Goal: Task Accomplishment & Management: Complete application form

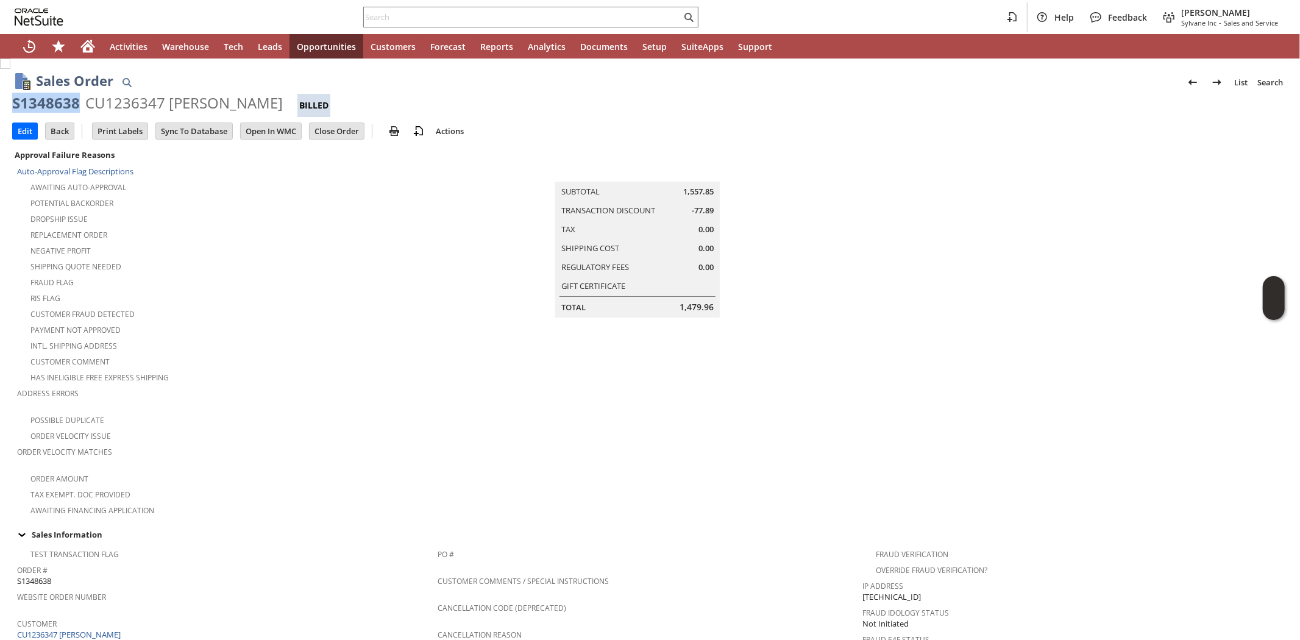
scroll to position [406, 0]
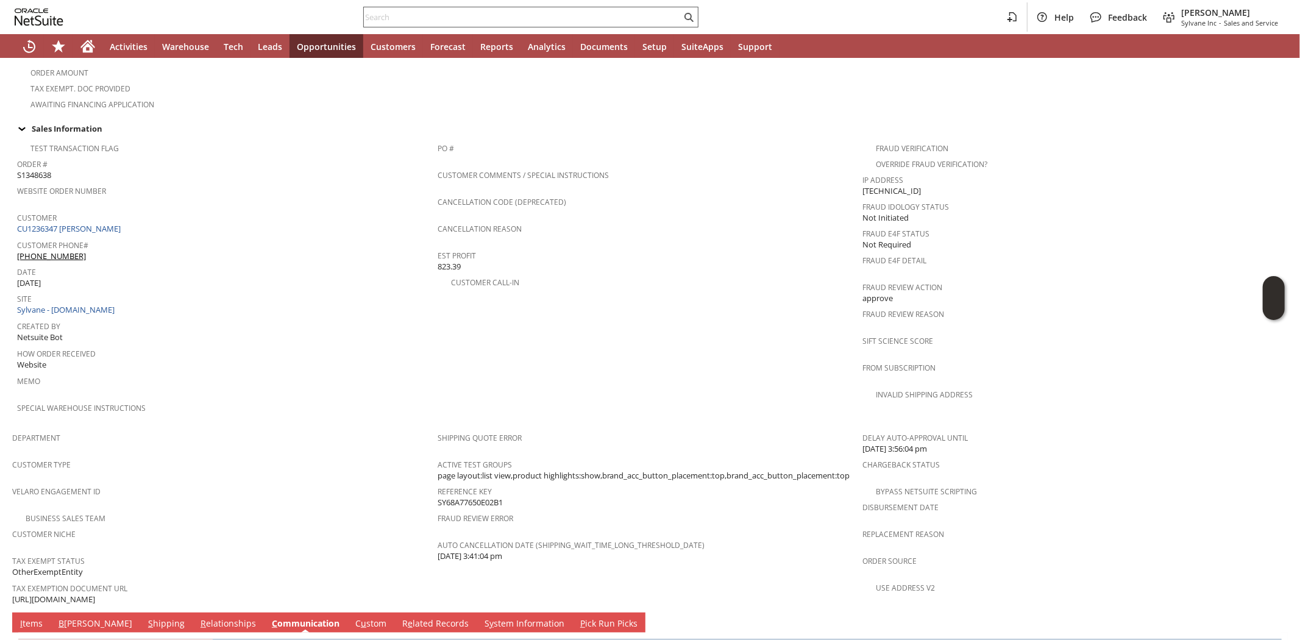
click at [574, 17] on input "text" at bounding box center [523, 17] width 318 height 15
paste input "6099217900"
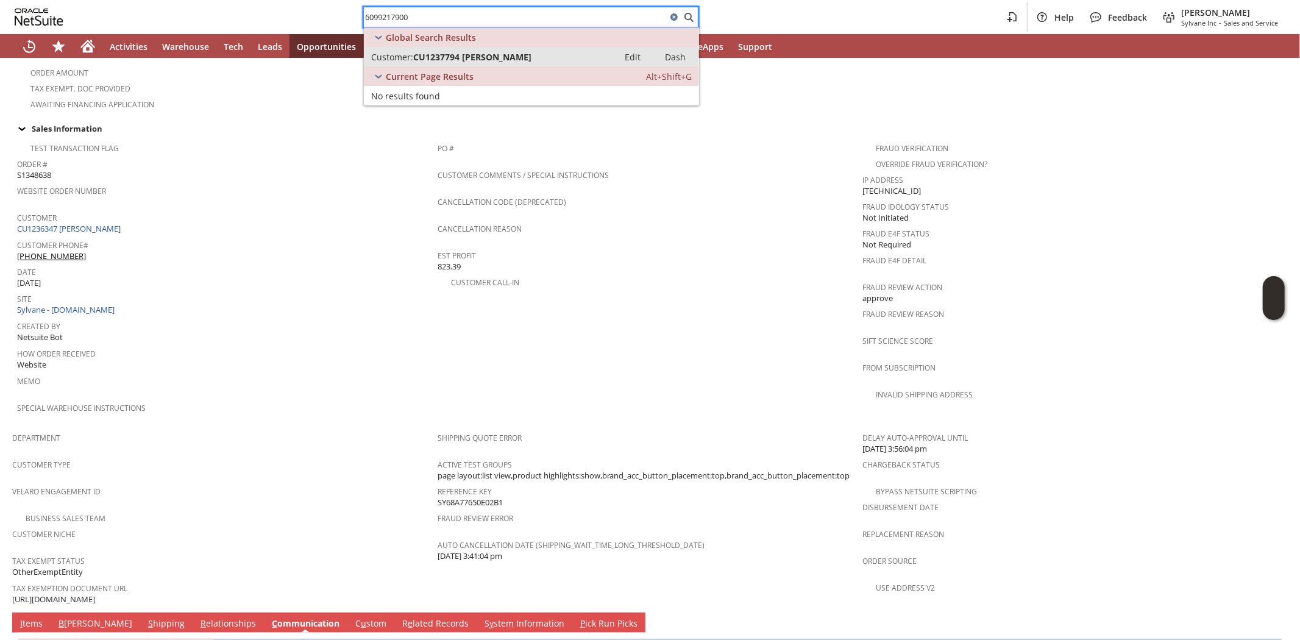
type input "6099217900"
click at [475, 59] on span "CU1237794 Laura Gill" at bounding box center [472, 57] width 118 height 12
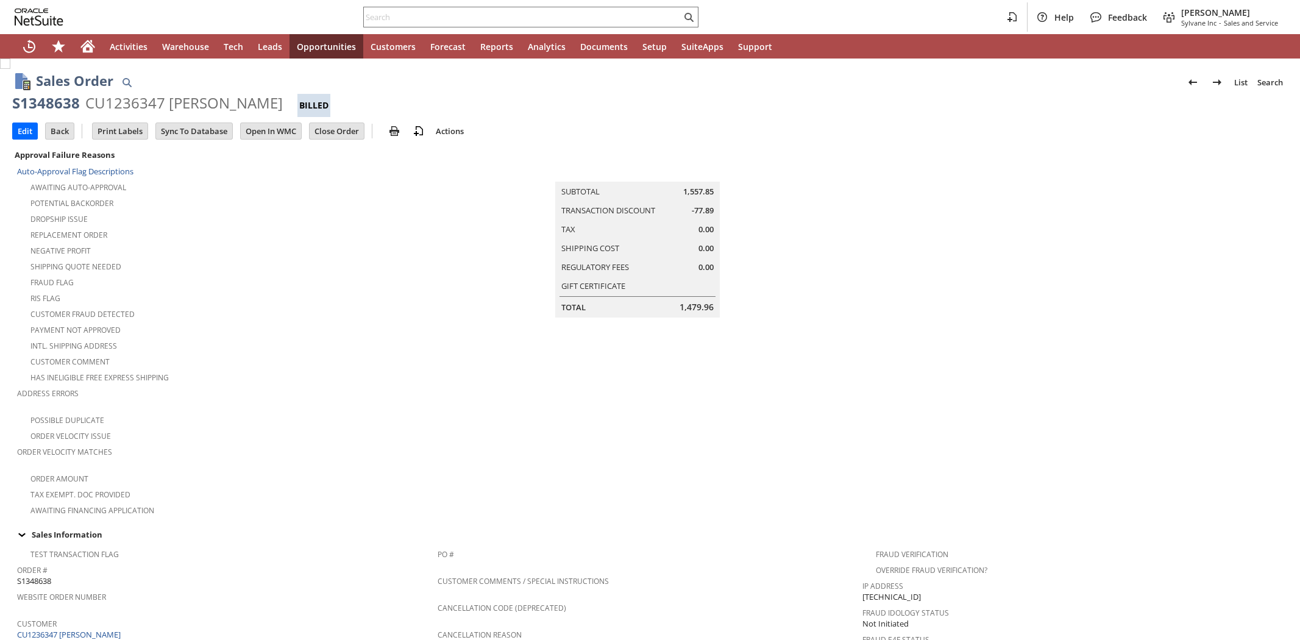
click at [44, 94] on div "S1348638" at bounding box center [46, 103] width 68 height 20
click at [90, 44] on icon "Home" at bounding box center [87, 46] width 15 height 15
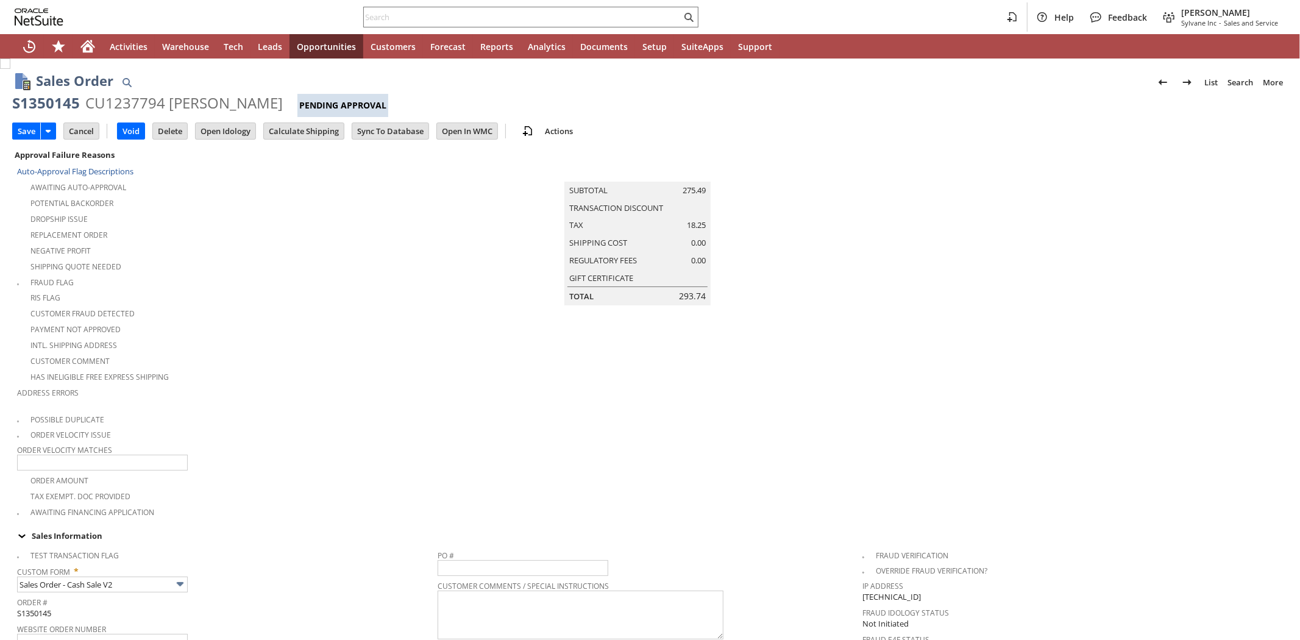
type input "Add"
type input "Copy Previous"
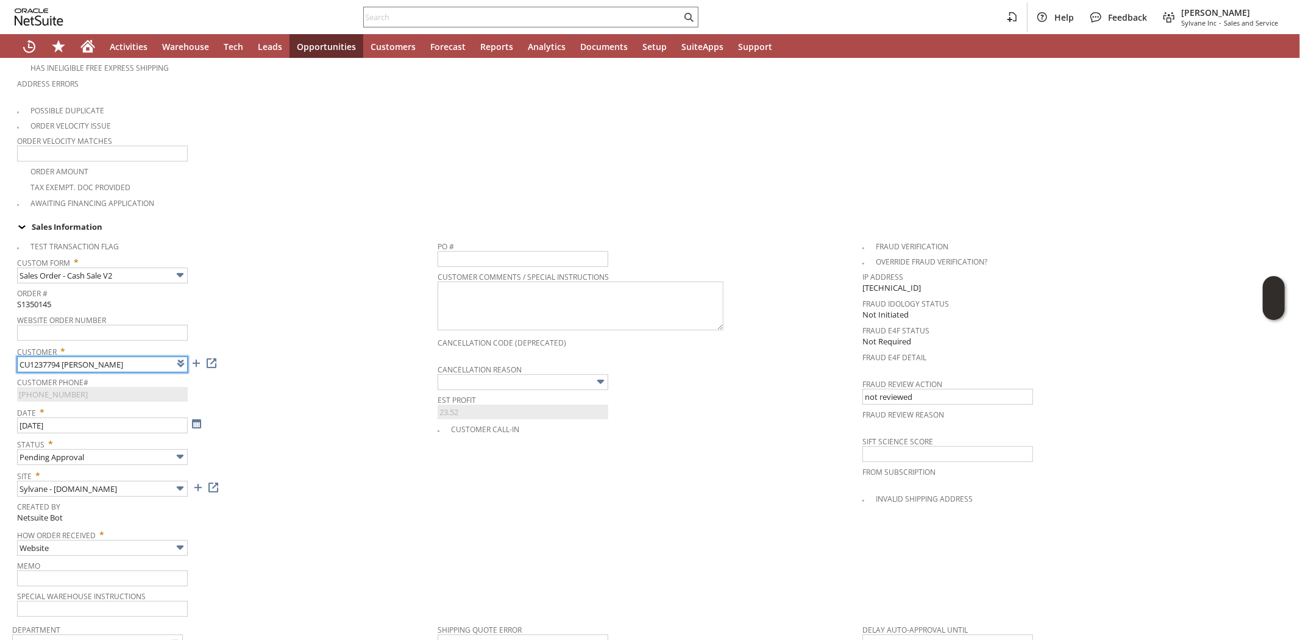
type input "Intelligent Recommendations ⁰"
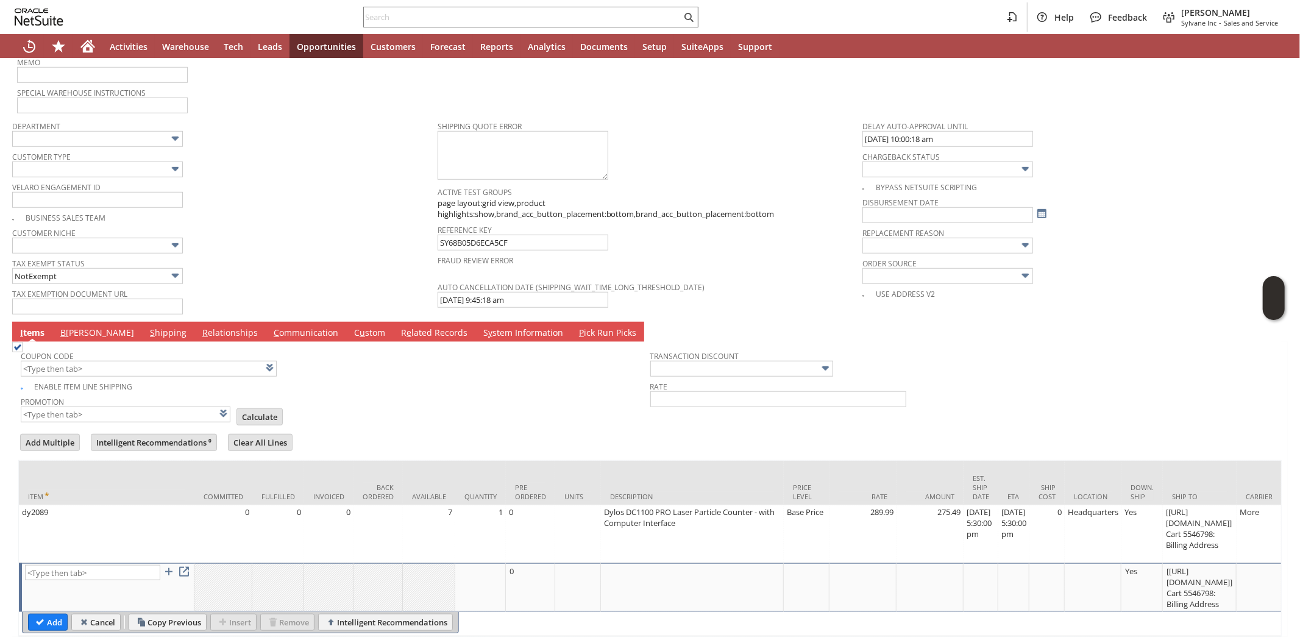
scroll to position [838, 0]
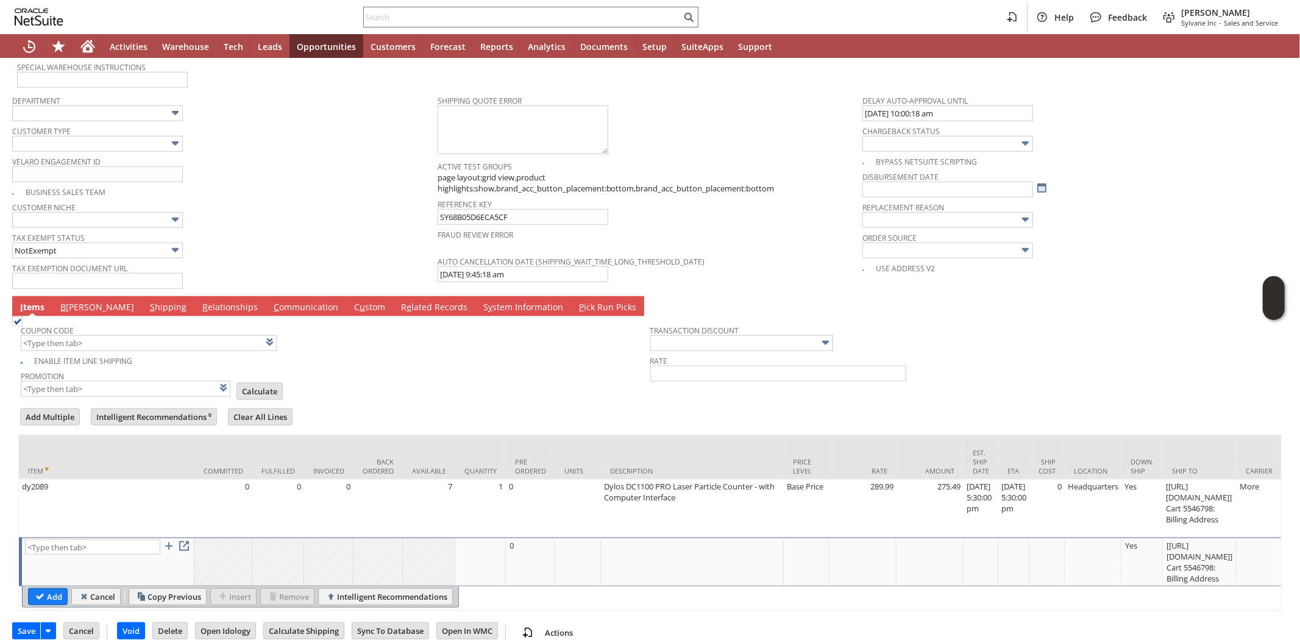
click at [147, 301] on link "S hipping" at bounding box center [168, 307] width 43 height 13
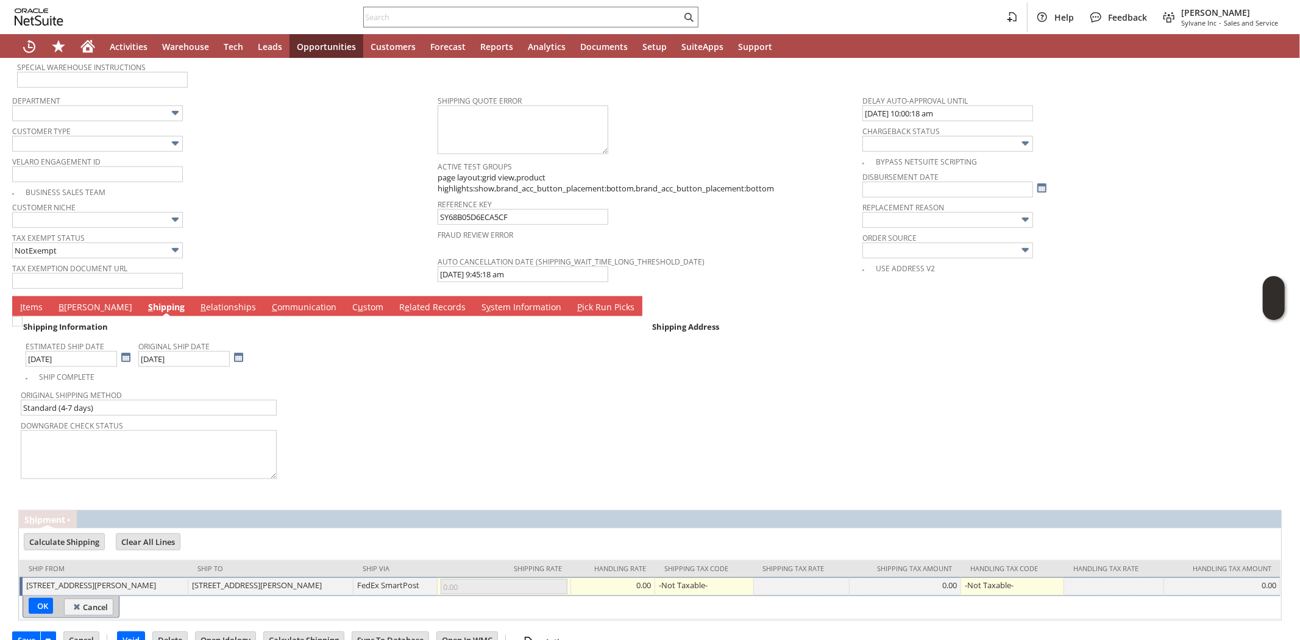
click at [26, 301] on link "I tems" at bounding box center [31, 307] width 29 height 13
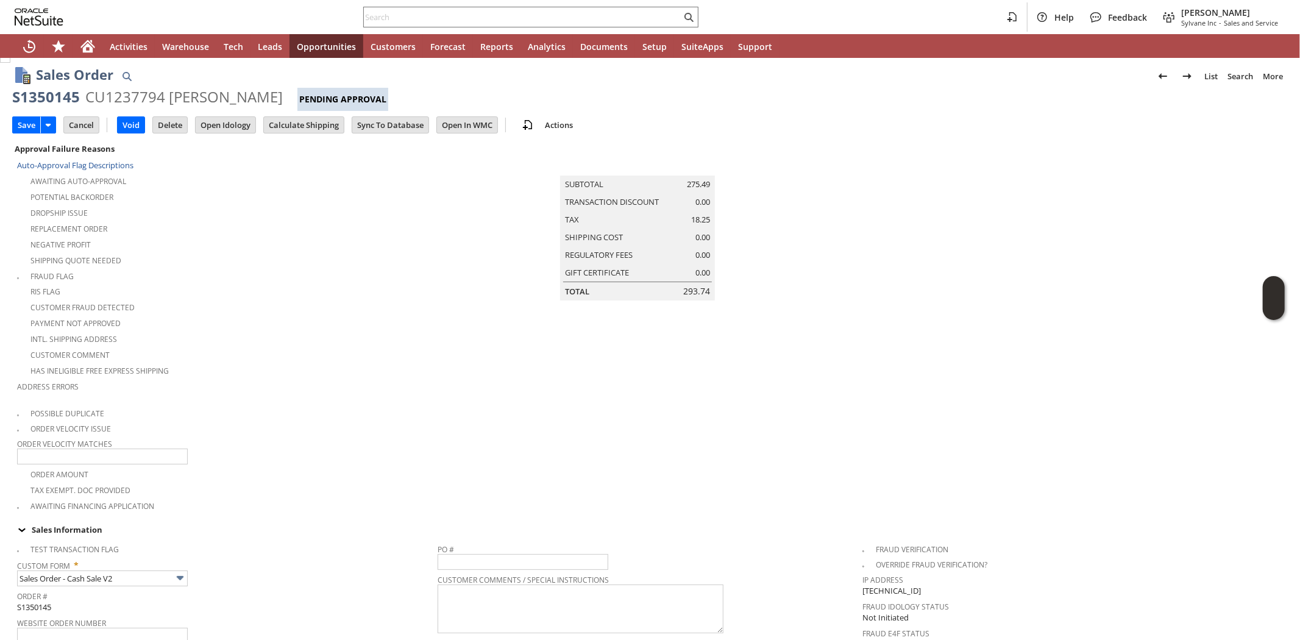
scroll to position [0, 0]
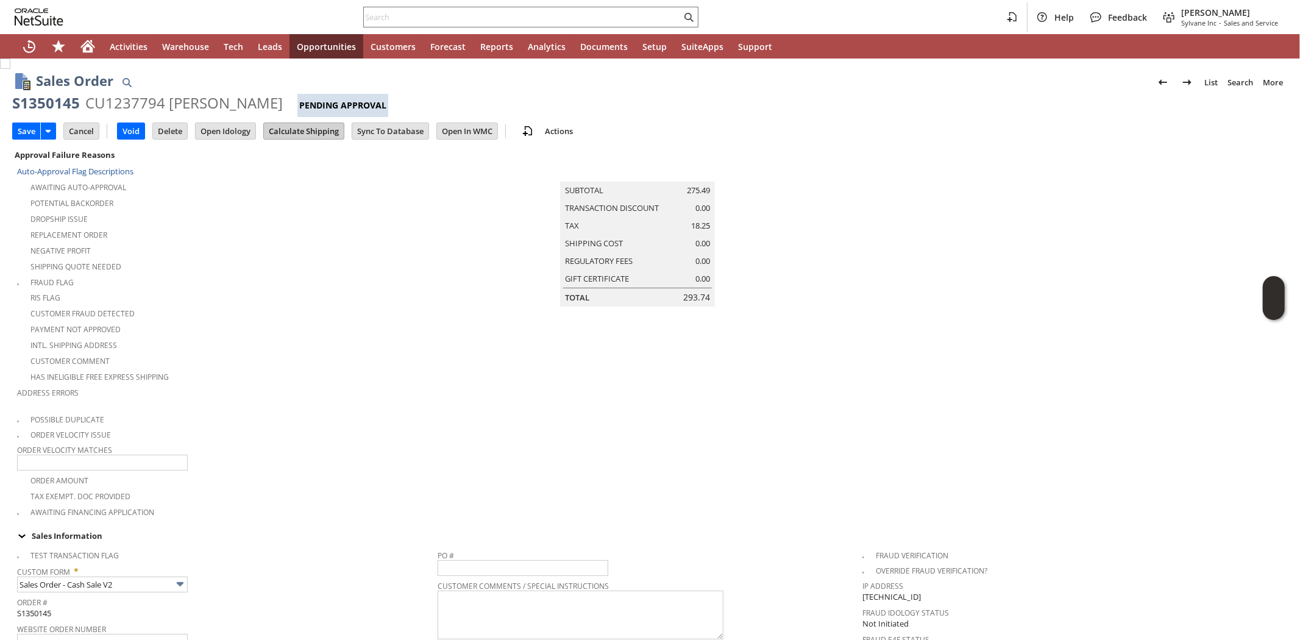
click at [293, 132] on input "Calculate Shipping" at bounding box center [304, 131] width 80 height 16
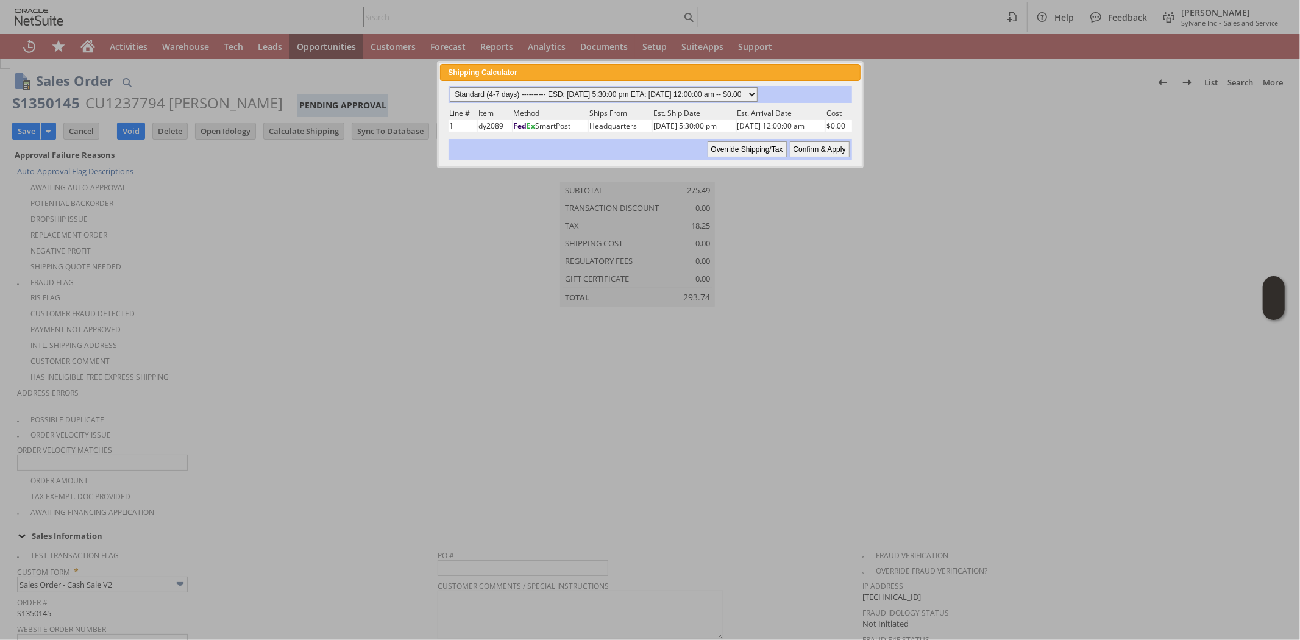
click at [671, 88] on select "Standard (4-7 days) ---------- ESD: 08/28/2025 5:30:00 pm ETA: 09/03/2025 12:00…" at bounding box center [604, 94] width 308 height 15
select select "2 Day ------------------------ ESD: 08/28/2025 5:30:00 pm ETA: 08/30/2025 12:00…"
click at [450, 87] on select "Standard (4-7 days) ---------- ESD: 08/28/2025 5:30:00 pm ETA: 09/03/2025 12:00…" at bounding box center [604, 94] width 308 height 15
click at [418, 232] on div at bounding box center [650, 320] width 1300 height 640
click at [824, 145] on input "Confirm & Apply" at bounding box center [820, 149] width 60 height 16
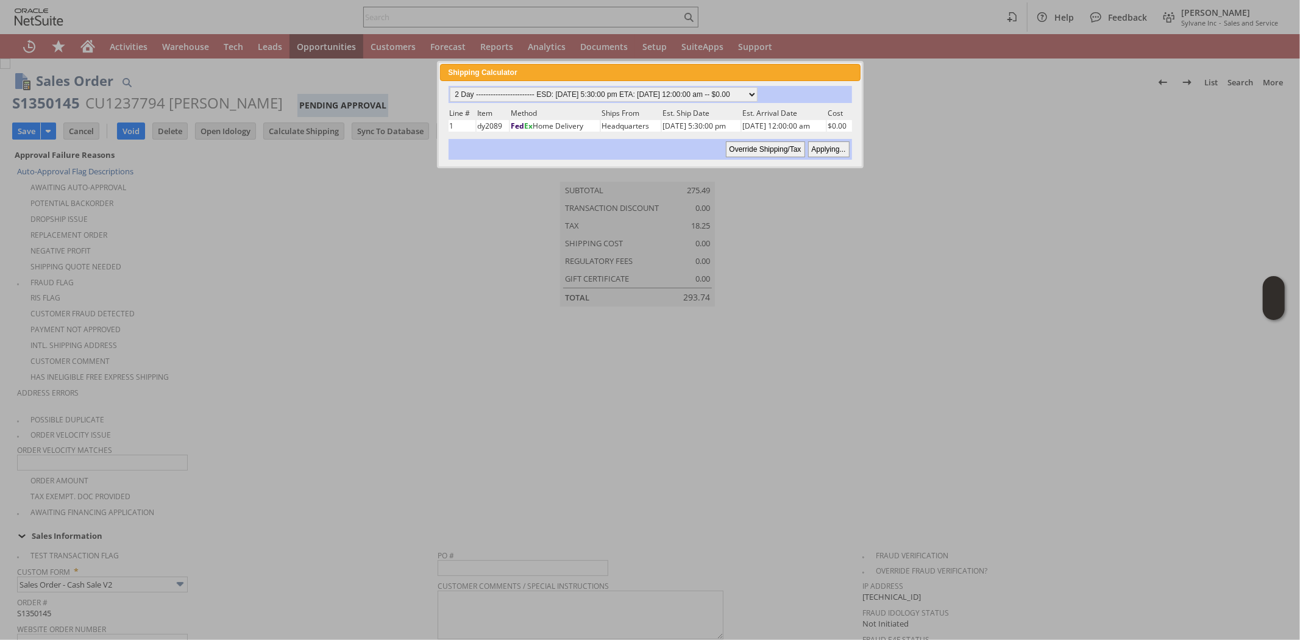
type input "Add"
type input "Copy Previous"
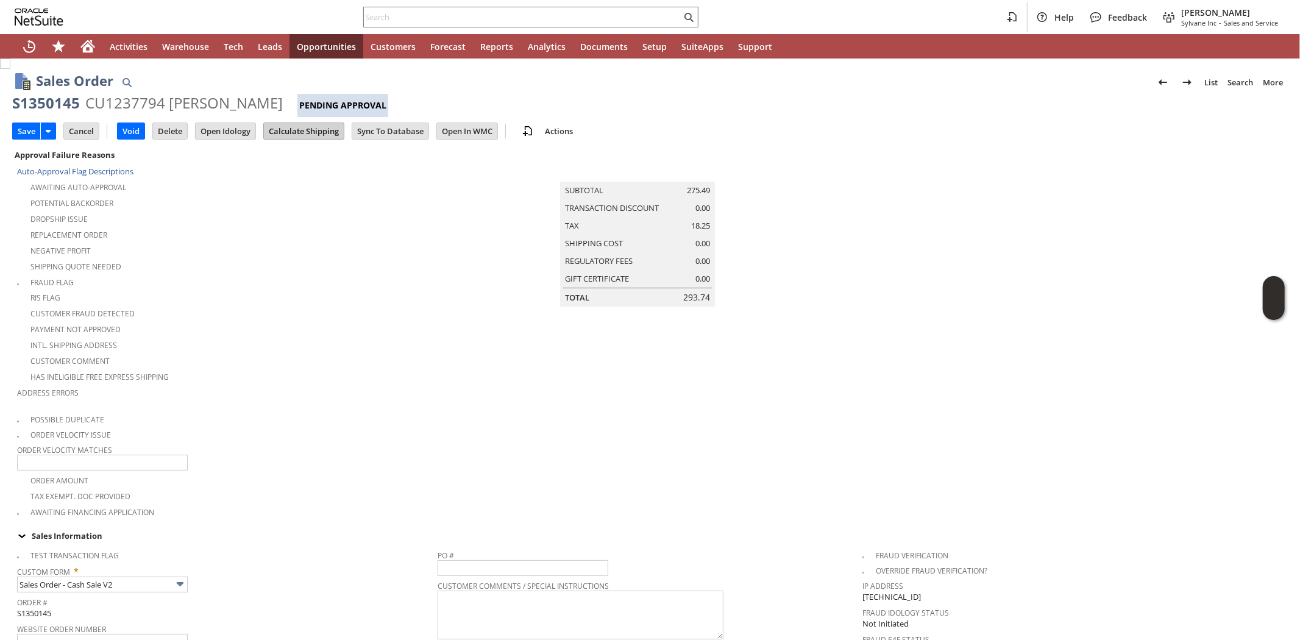
click at [318, 133] on input "Calculate Shipping" at bounding box center [304, 131] width 80 height 16
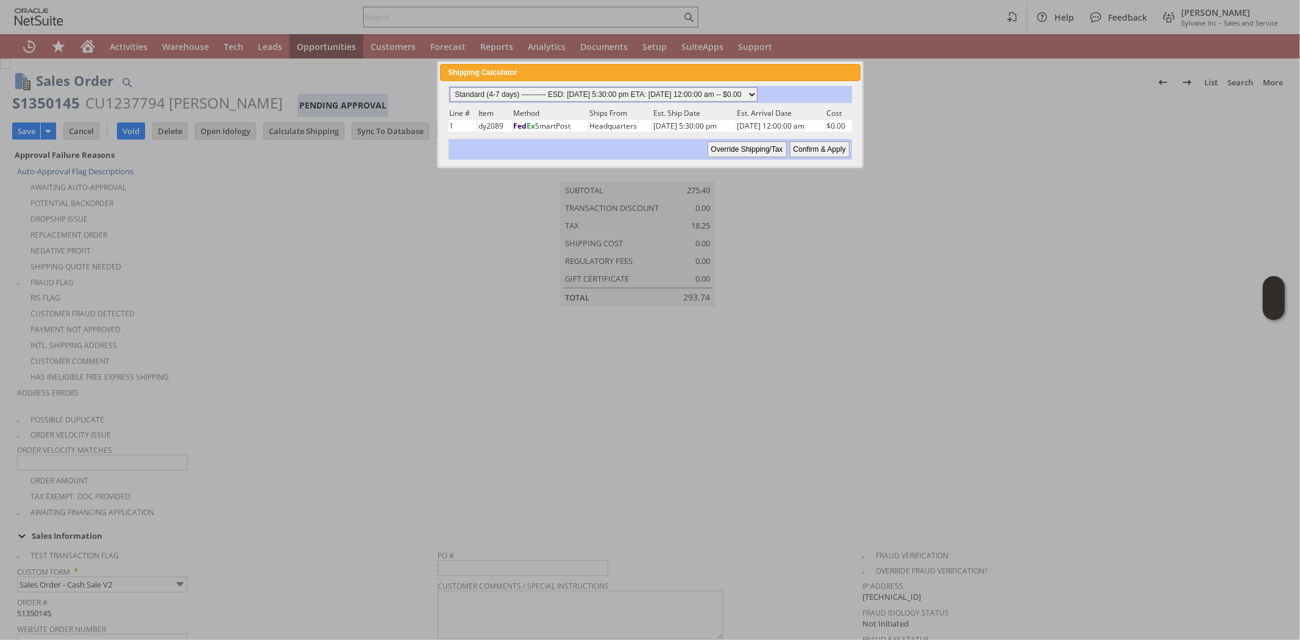
click at [608, 94] on select "Standard (4-7 days) ---------- ESD: 08/28/2025 5:30:00 pm ETA: 09/03/2025 12:00…" at bounding box center [604, 94] width 308 height 15
click at [345, 296] on div at bounding box center [650, 320] width 1300 height 640
click at [814, 145] on input "Confirm & Apply" at bounding box center [820, 149] width 60 height 16
type input "Add"
type input "Copy Previous"
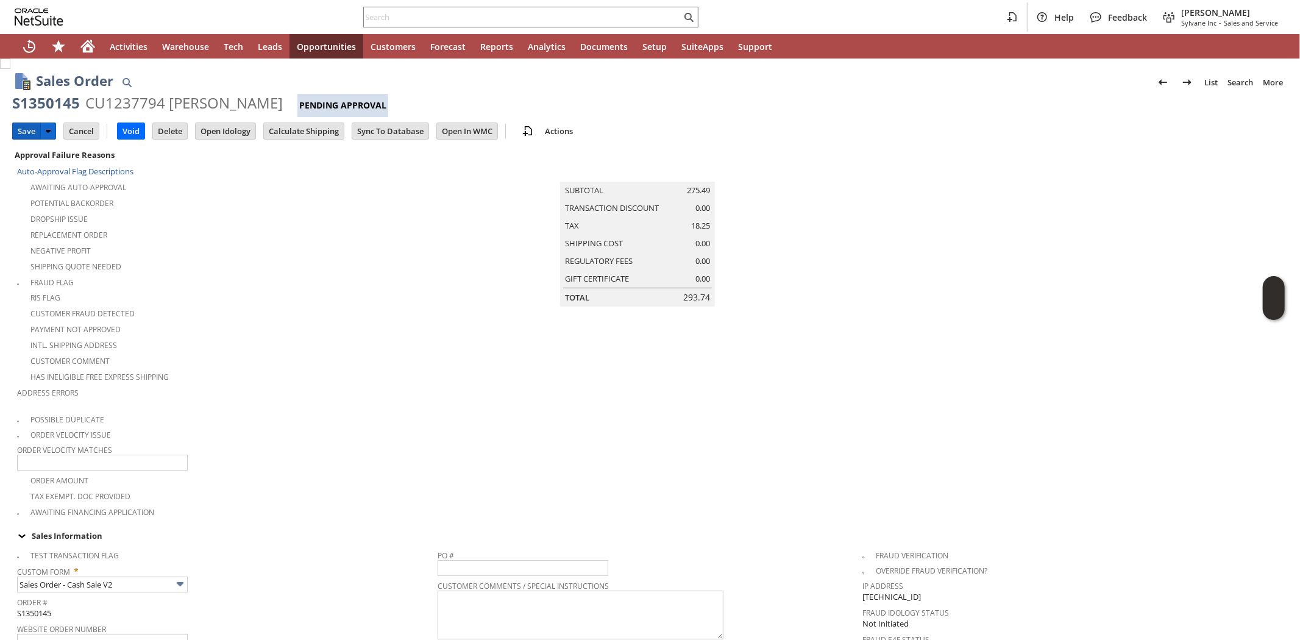
click at [28, 135] on input "Save" at bounding box center [26, 131] width 27 height 16
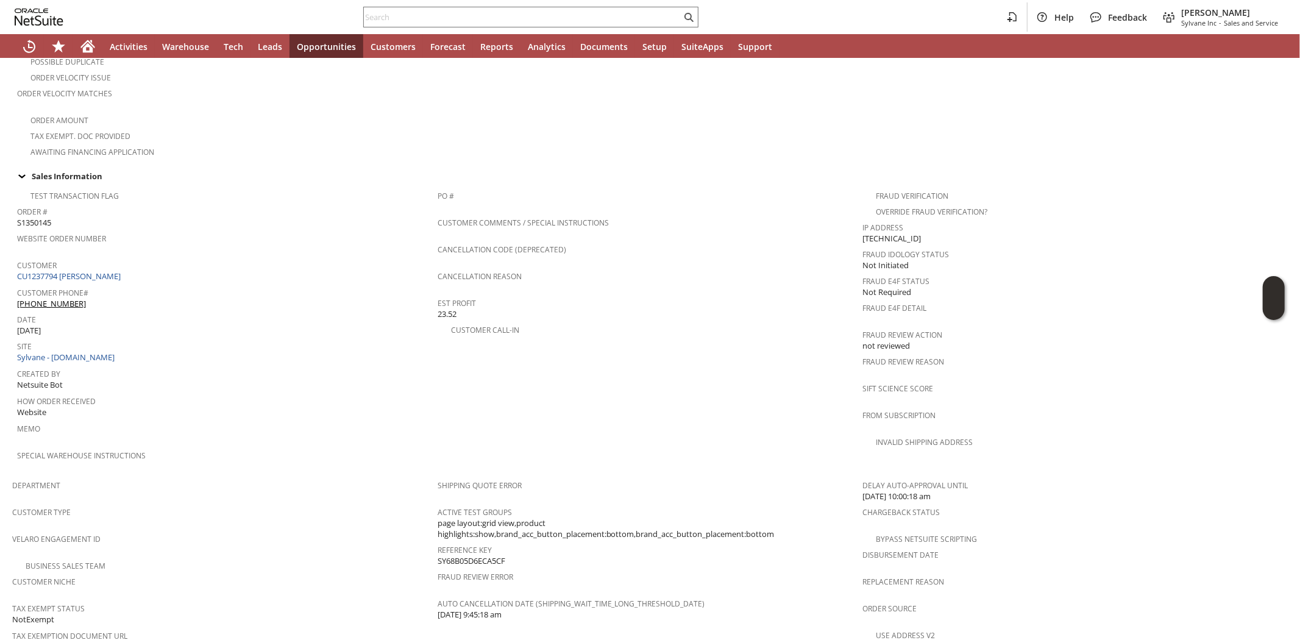
scroll to position [681, 0]
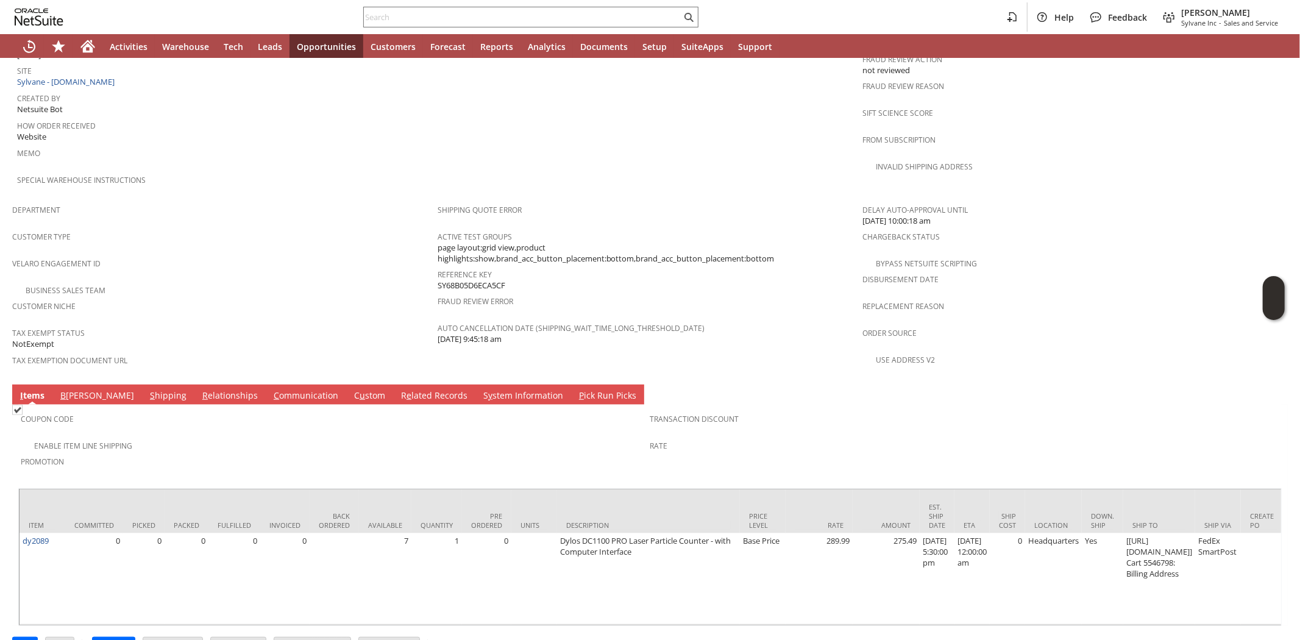
click at [147, 390] on link "S hipping" at bounding box center [168, 396] width 43 height 13
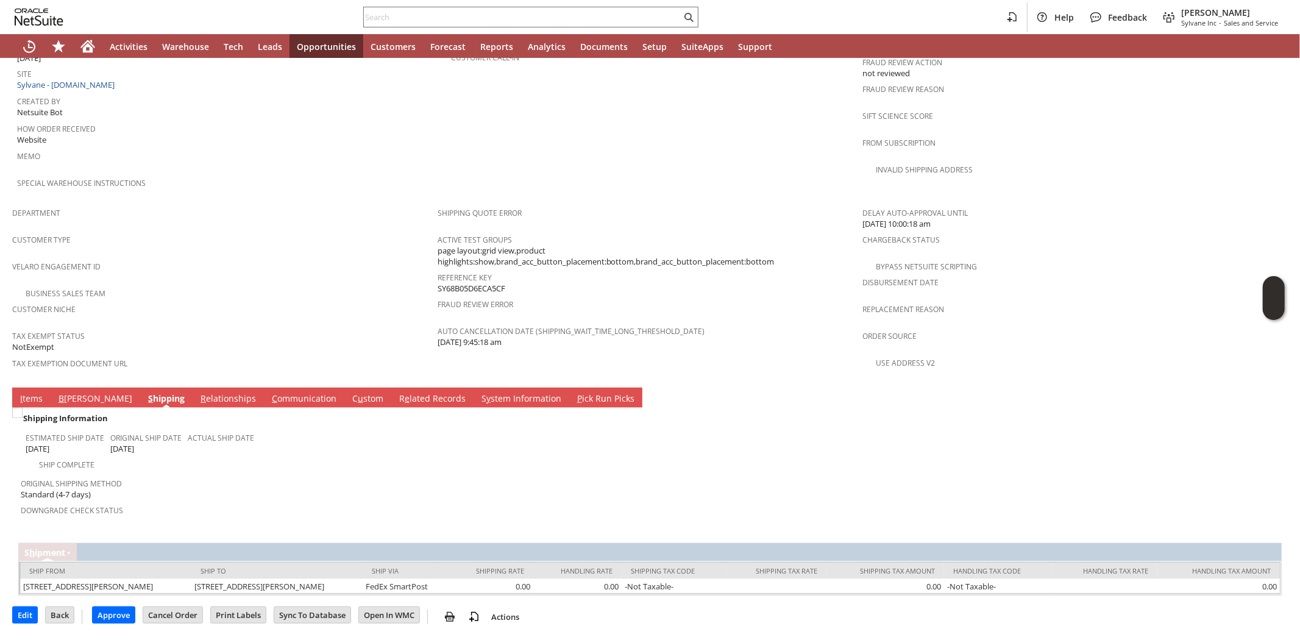
scroll to position [636, 0]
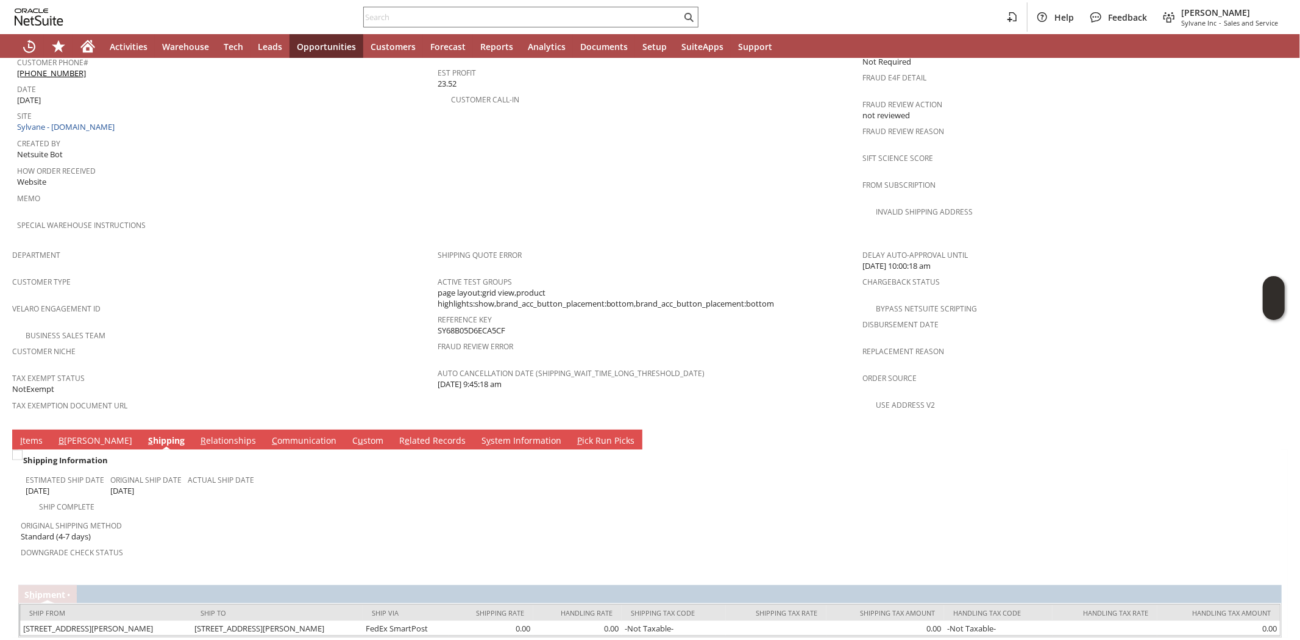
drag, startPoint x: 29, startPoint y: 405, endPoint x: 63, endPoint y: 539, distance: 138.4
click at [29, 435] on link "I tems" at bounding box center [31, 441] width 29 height 13
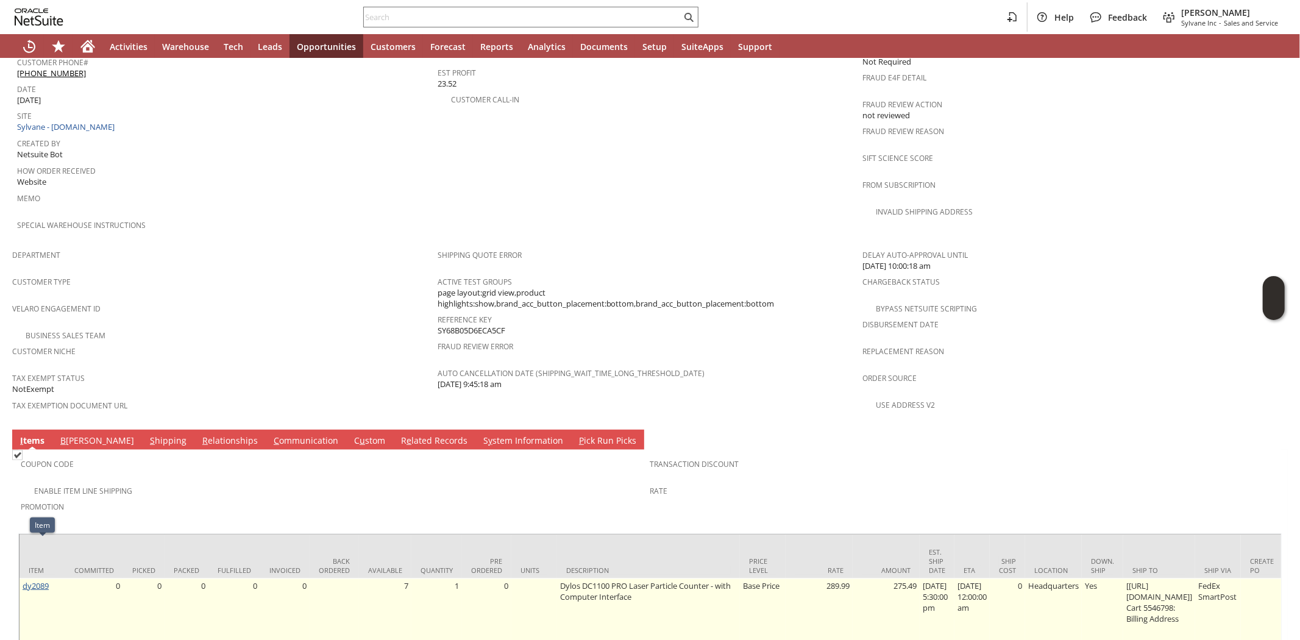
click at [37, 580] on link "dy2089" at bounding box center [36, 585] width 26 height 11
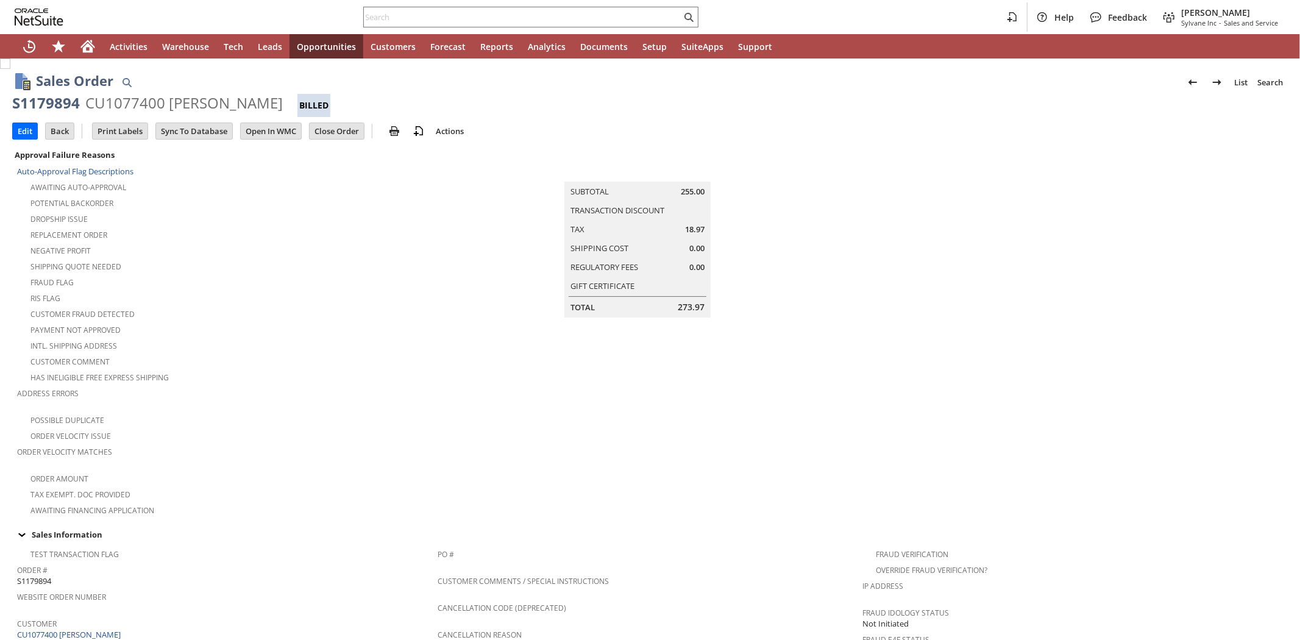
scroll to position [660, 0]
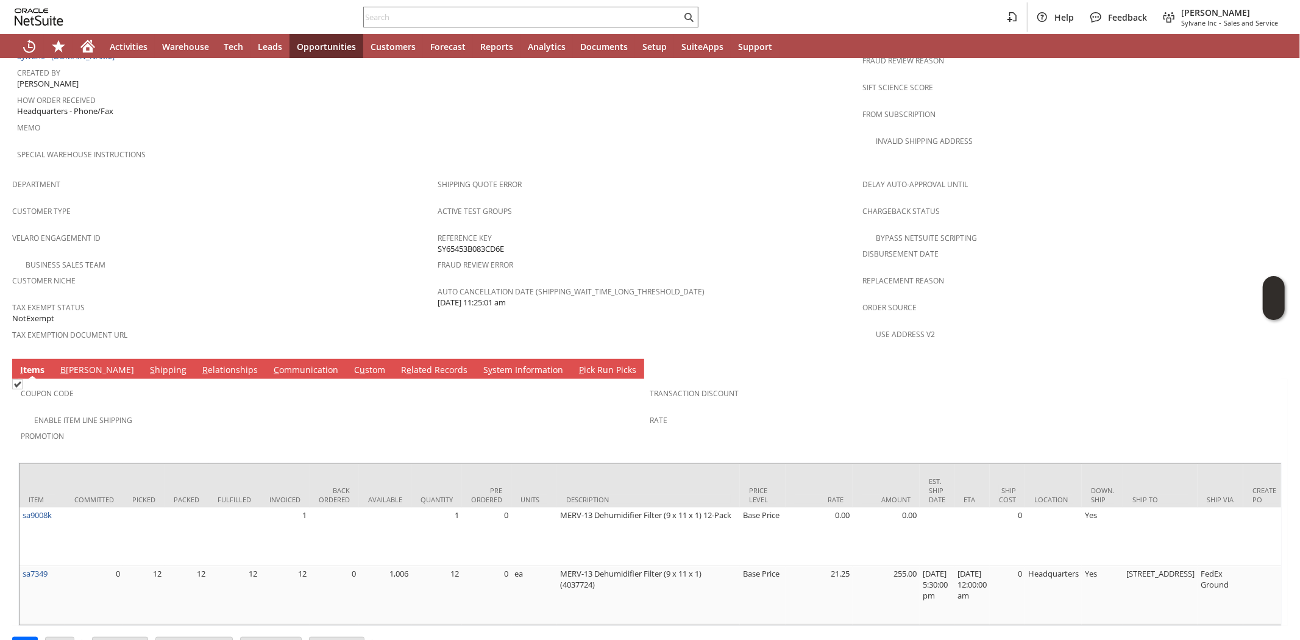
click at [202, 385] on div "Coupon Code" at bounding box center [333, 398] width 624 height 26
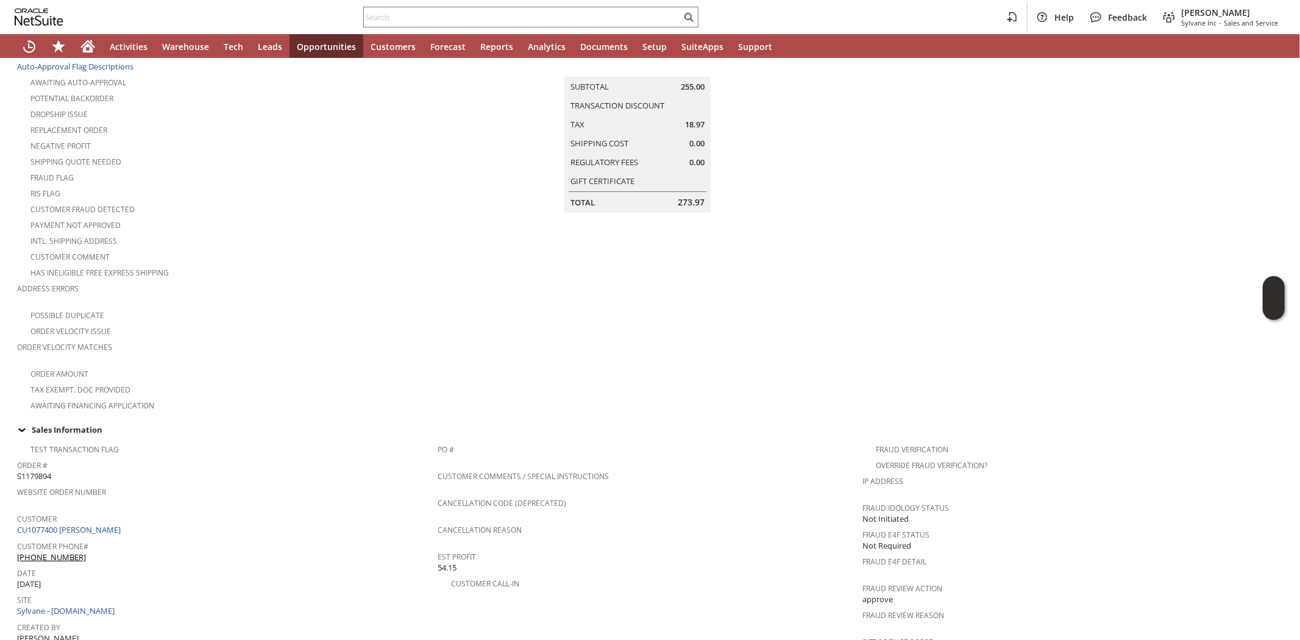
scroll to position [0, 0]
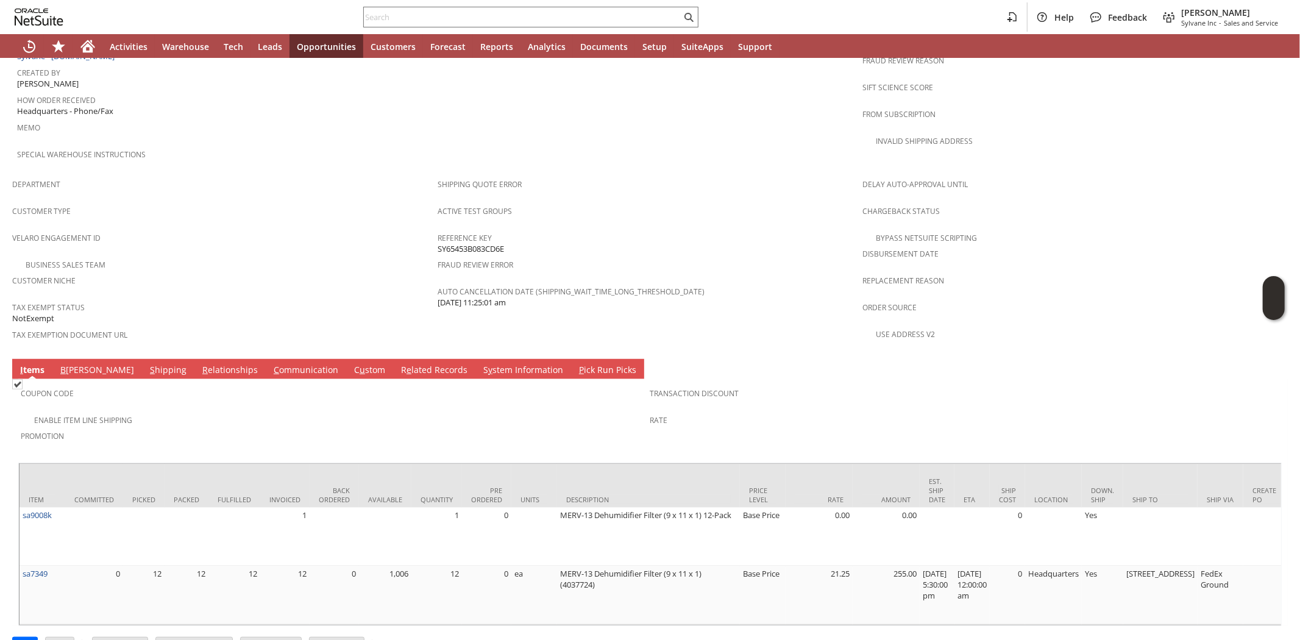
click at [202, 385] on div "Coupon Code" at bounding box center [333, 398] width 624 height 26
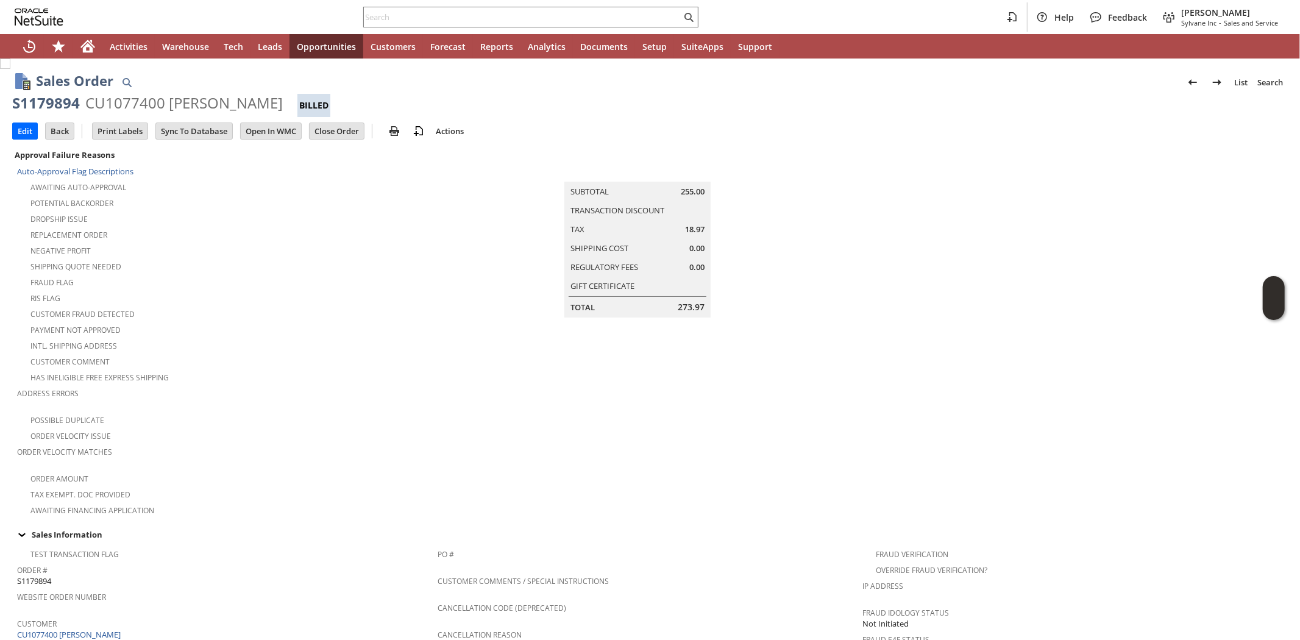
click at [202, 369] on div "Has Ineligible Free Express Shipping" at bounding box center [227, 376] width 421 height 15
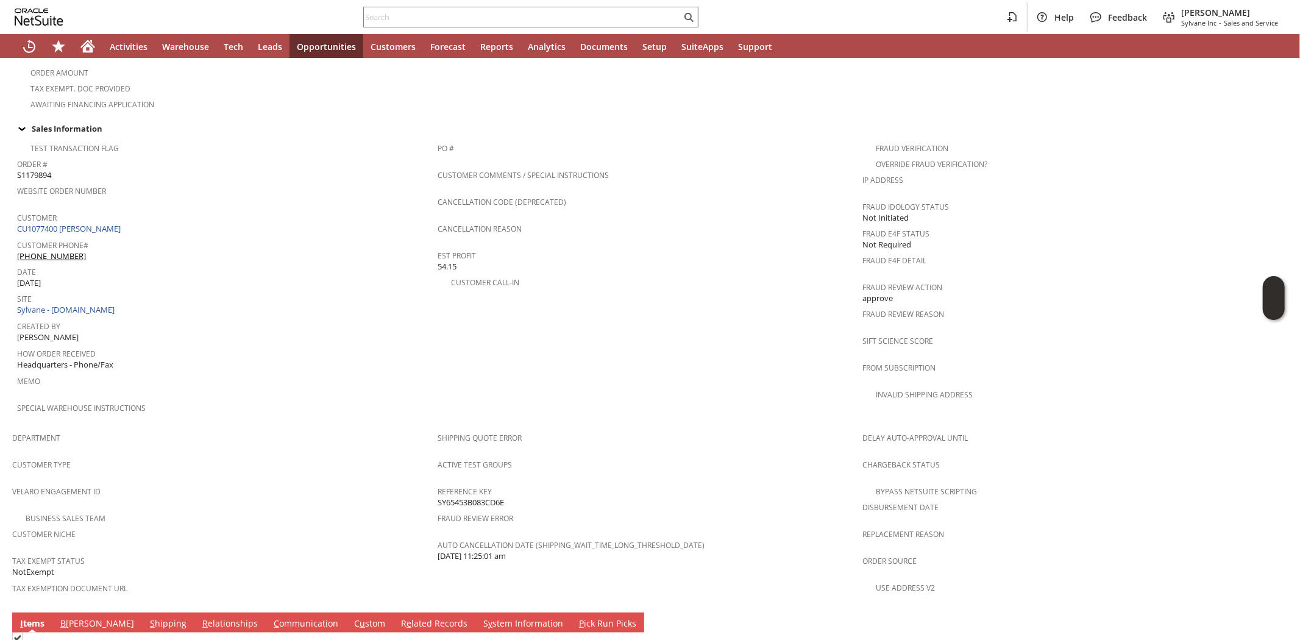
scroll to position [660, 0]
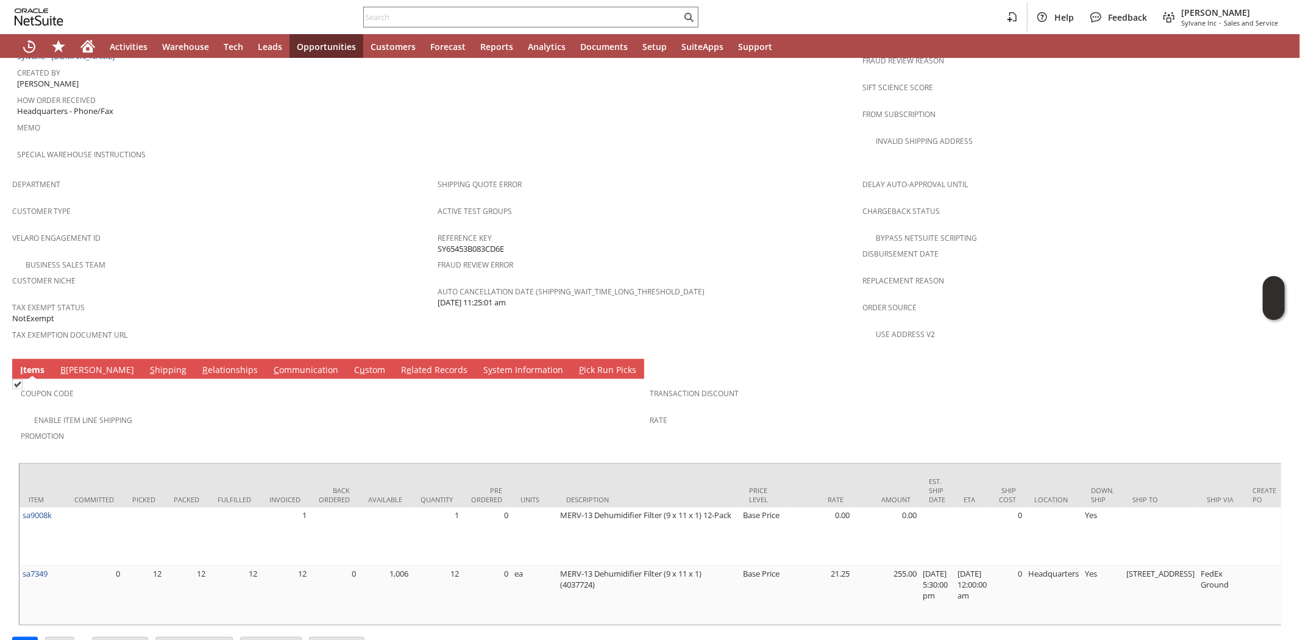
click at [202, 385] on div "Coupon Code" at bounding box center [333, 398] width 624 height 26
click at [239, 272] on div "Customer Niche" at bounding box center [221, 285] width 419 height 26
click at [147, 364] on link "S hipping" at bounding box center [168, 370] width 43 height 13
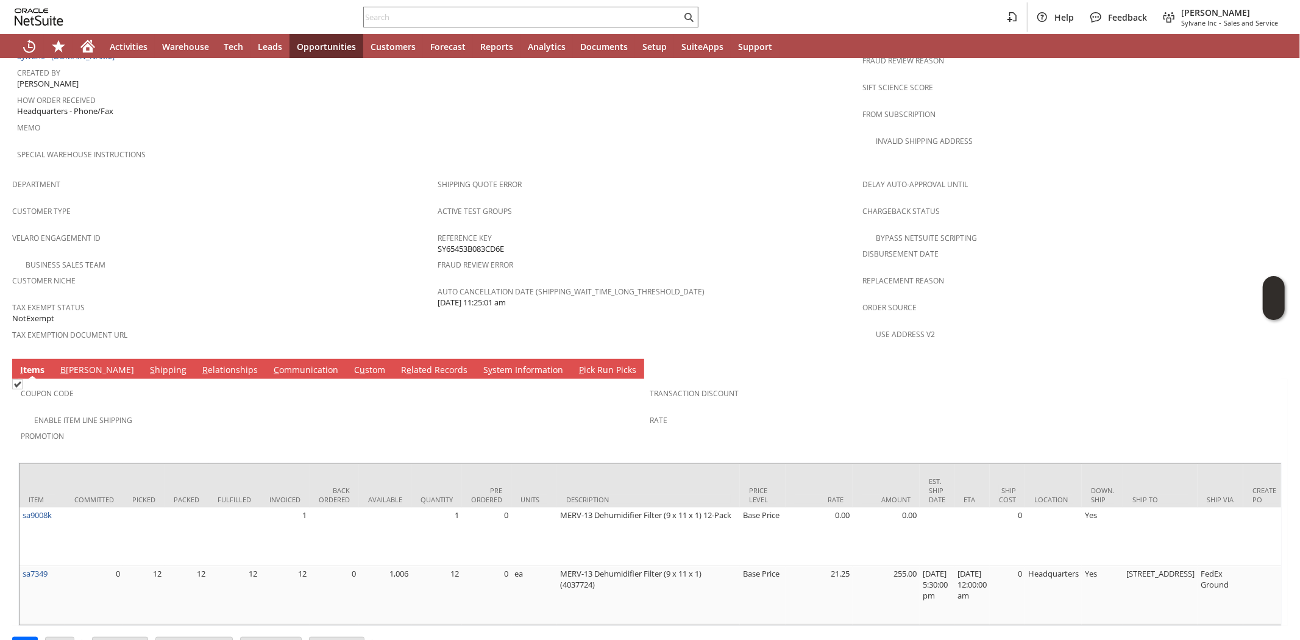
scroll to position [589, 0]
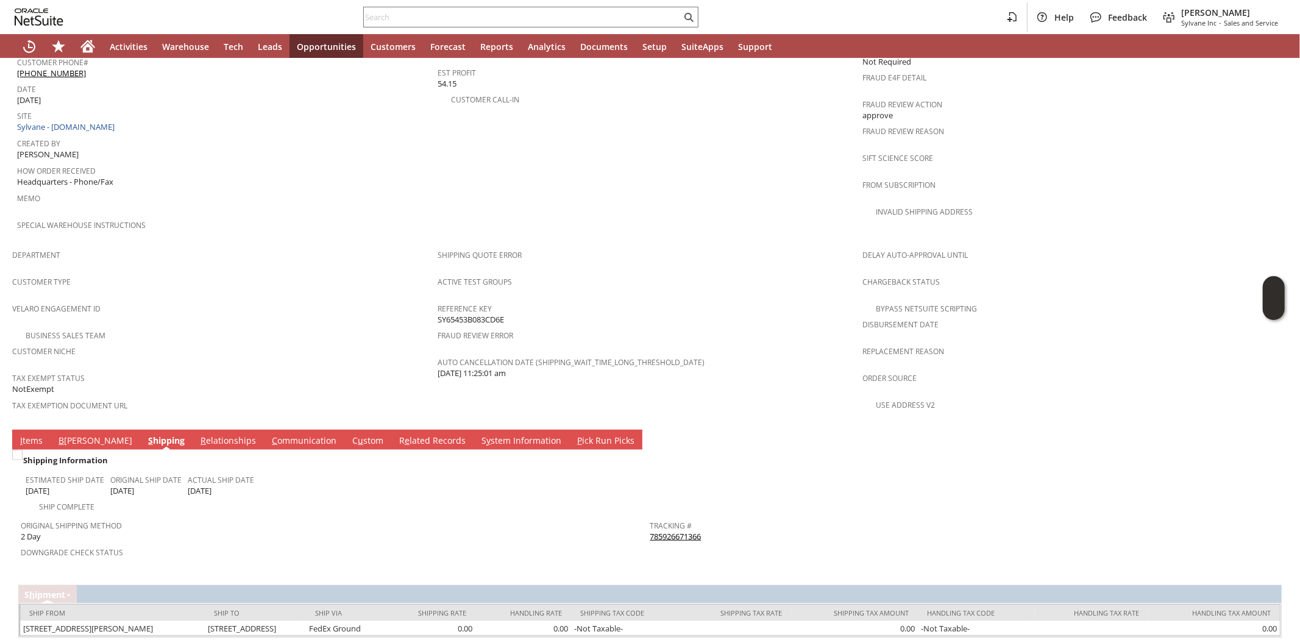
click at [28, 435] on link "I tems" at bounding box center [31, 441] width 29 height 13
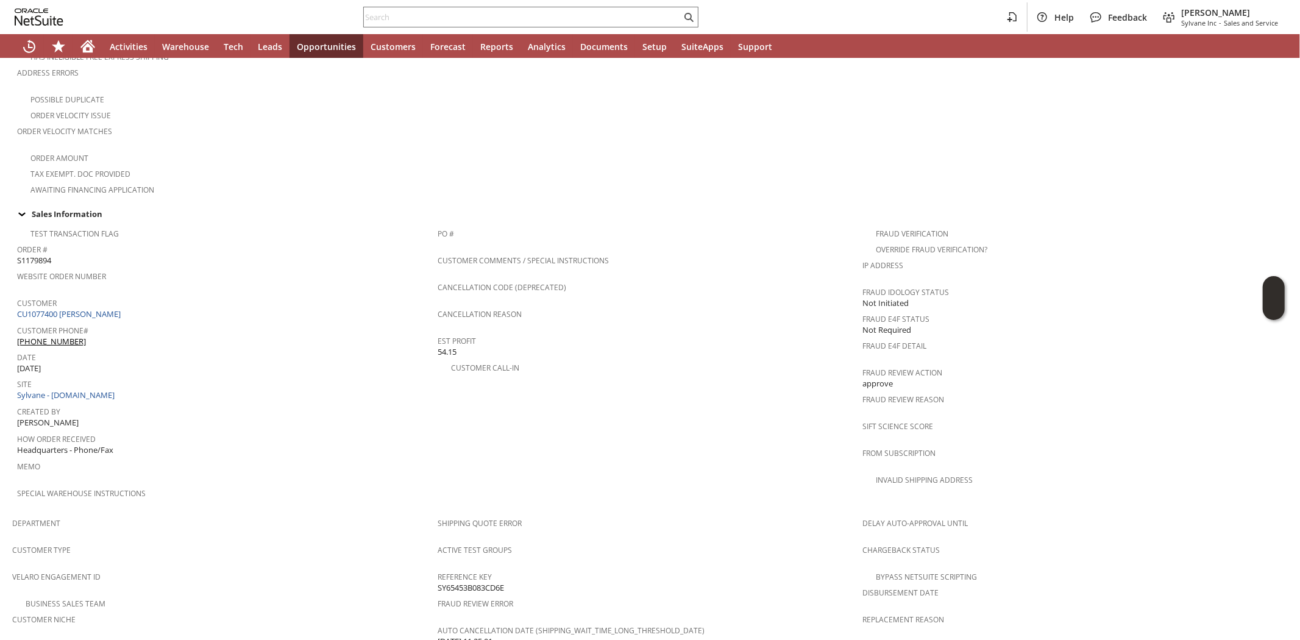
scroll to position [0, 0]
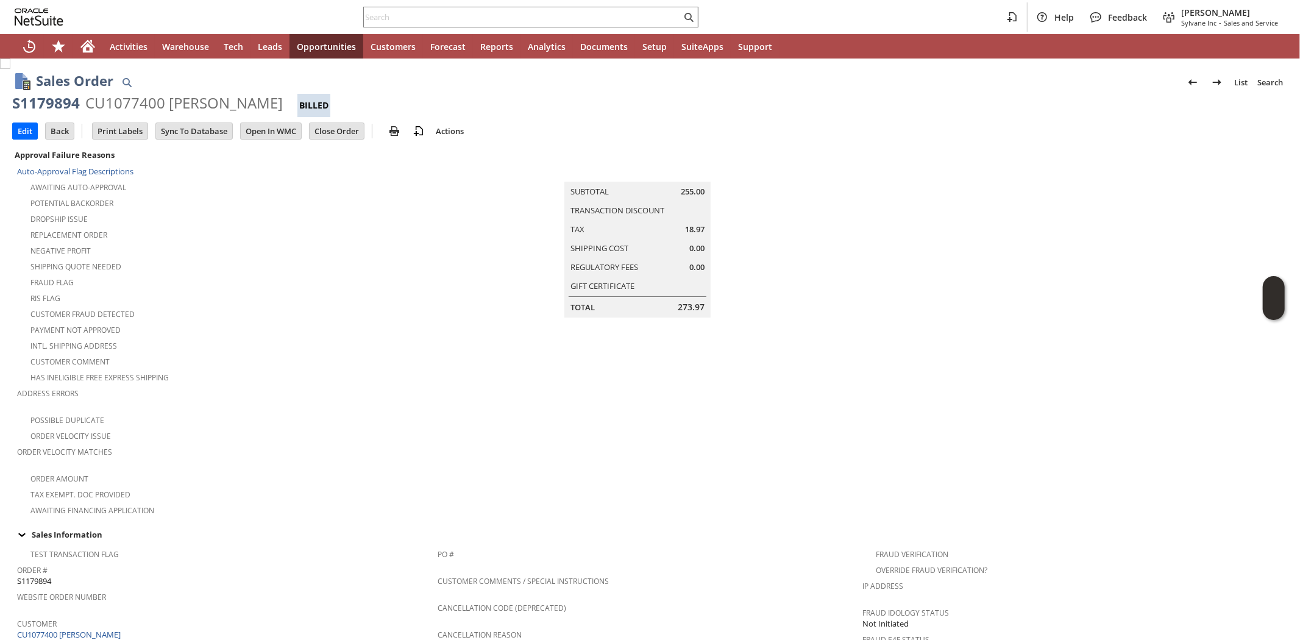
click at [135, 101] on div "CU1077400 Jeff Hurst" at bounding box center [183, 103] width 197 height 20
copy div "CU1077400"
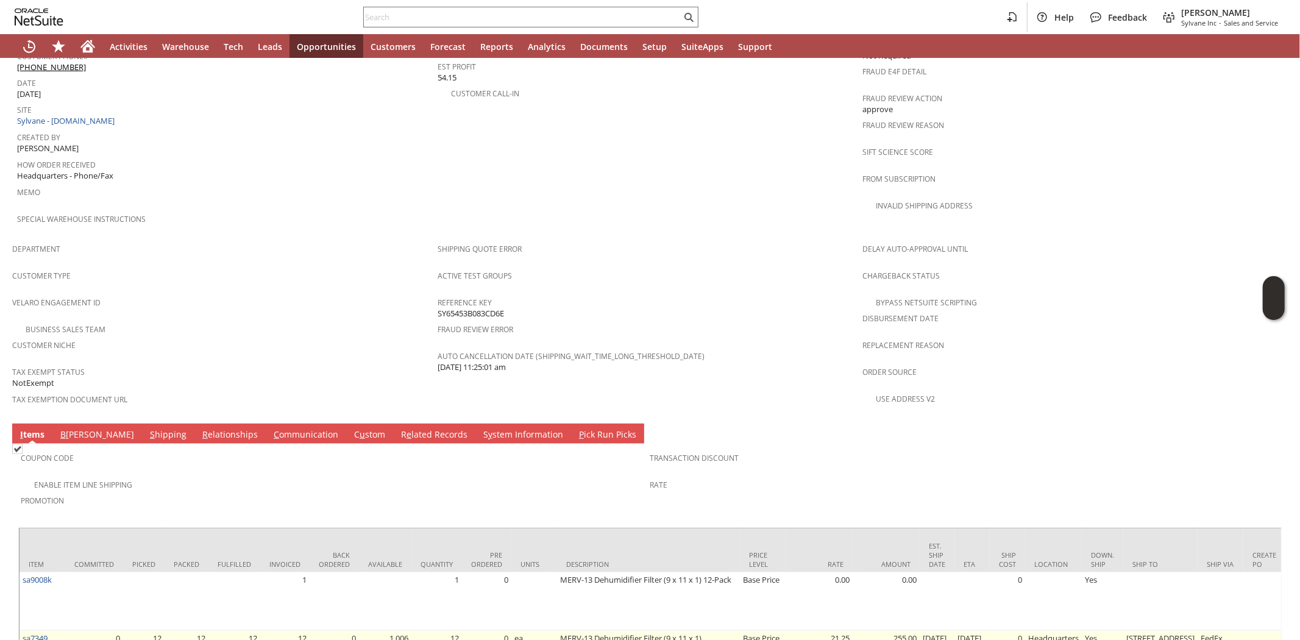
scroll to position [660, 0]
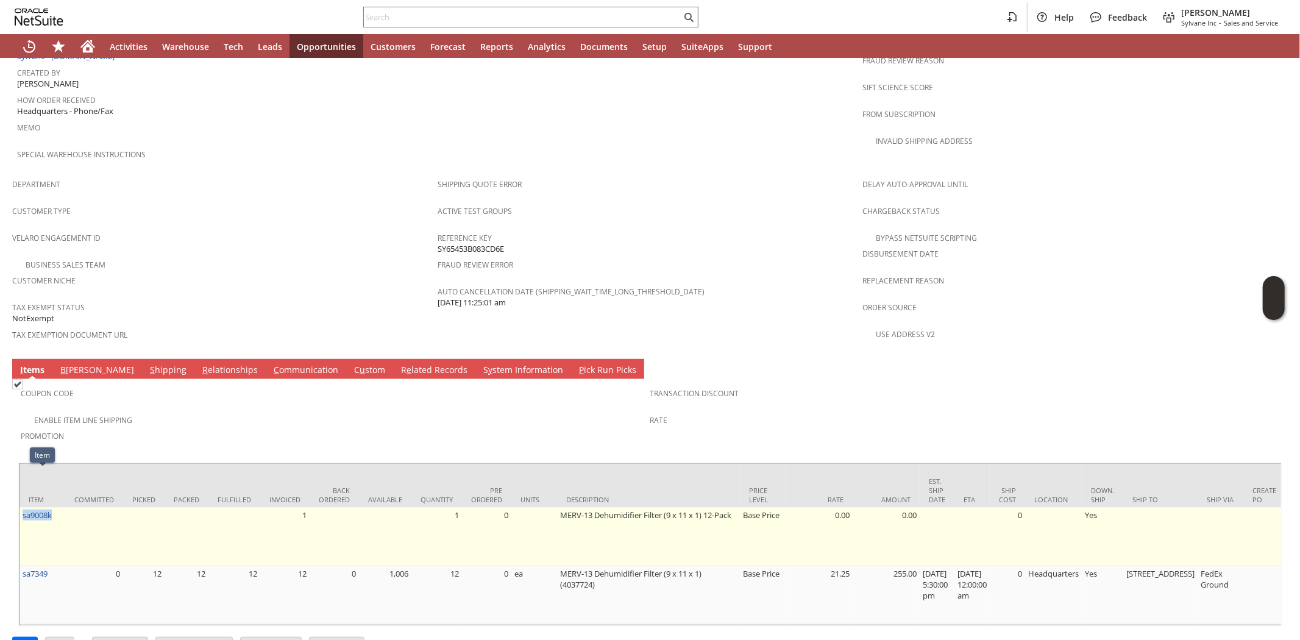
drag, startPoint x: 55, startPoint y: 474, endPoint x: 23, endPoint y: 482, distance: 32.7
click at [23, 508] on td "sa9008k" at bounding box center [43, 537] width 46 height 59
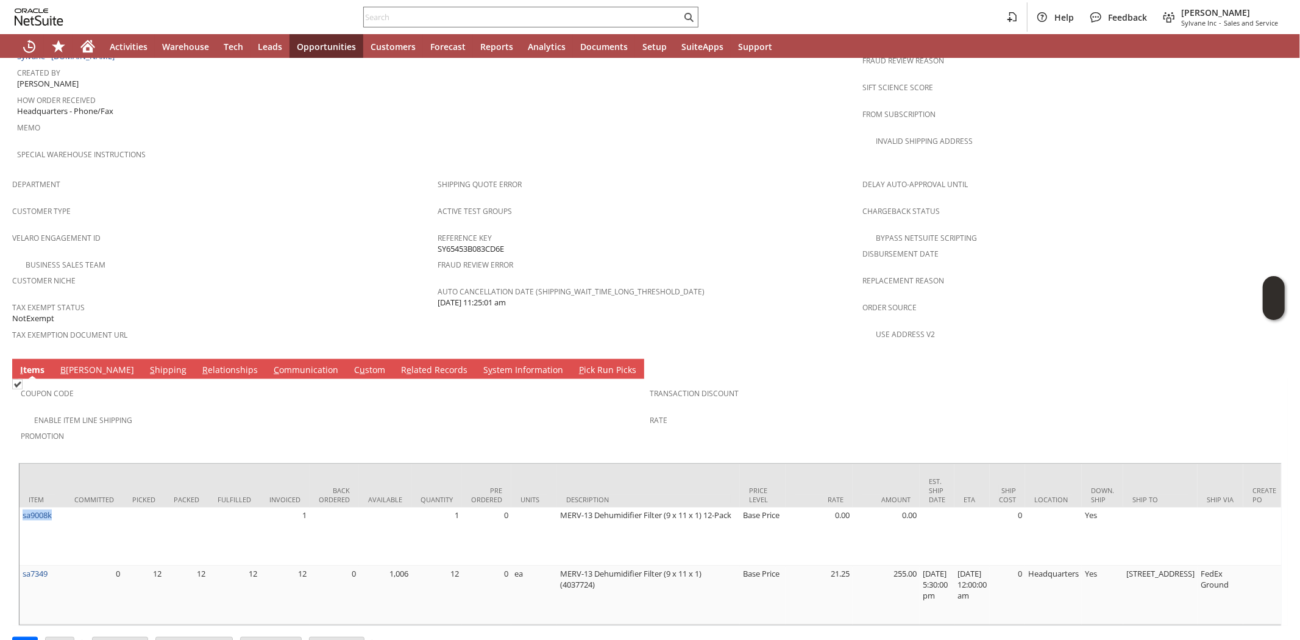
copy link "sa9008k"
click at [94, 46] on icon "Home" at bounding box center [88, 44] width 14 height 8
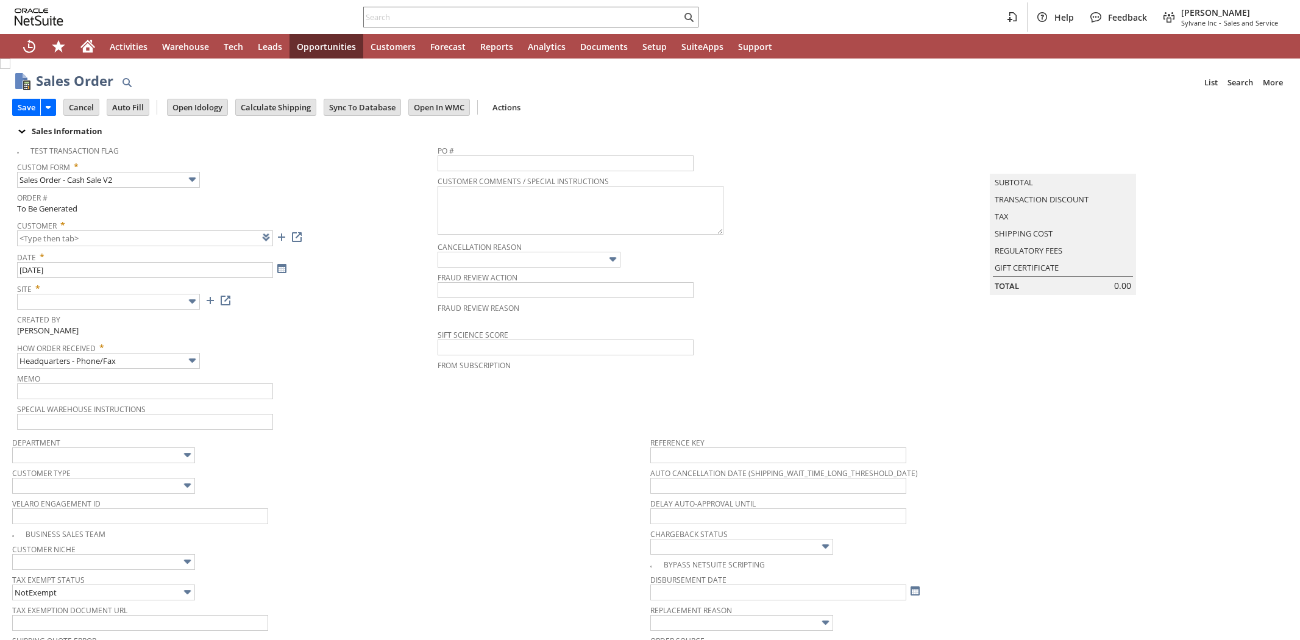
type input "CU1077400"
type input "Intelligent Recommendations ⁰"
type input "CU1077400 [PERSON_NAME]"
click at [163, 296] on input "text" at bounding box center [108, 302] width 183 height 16
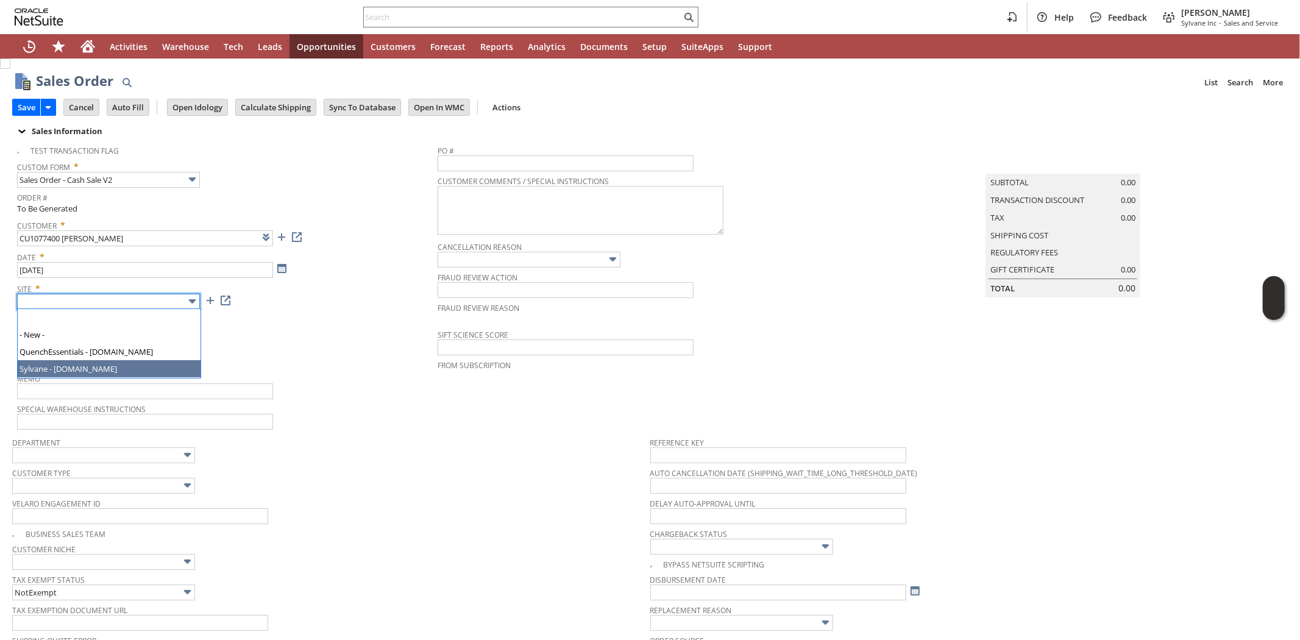
type input "Sylvane - [DOMAIN_NAME]"
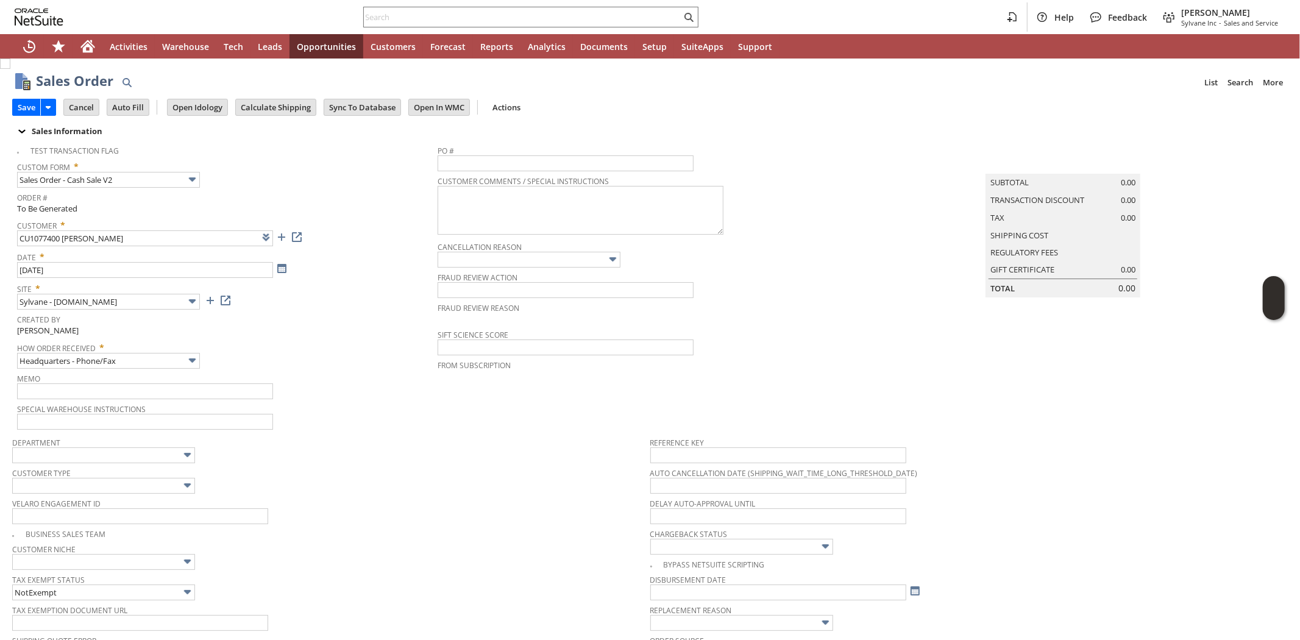
click at [296, 349] on span "How Order Received *" at bounding box center [224, 345] width 415 height 15
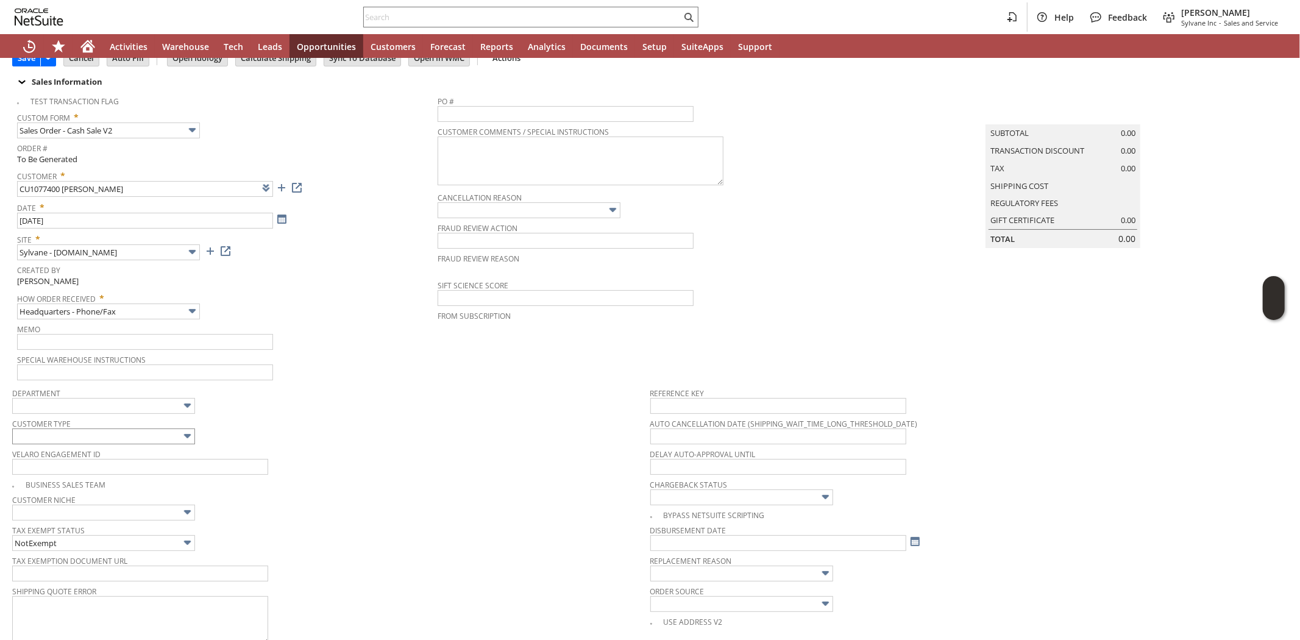
scroll to position [68, 0]
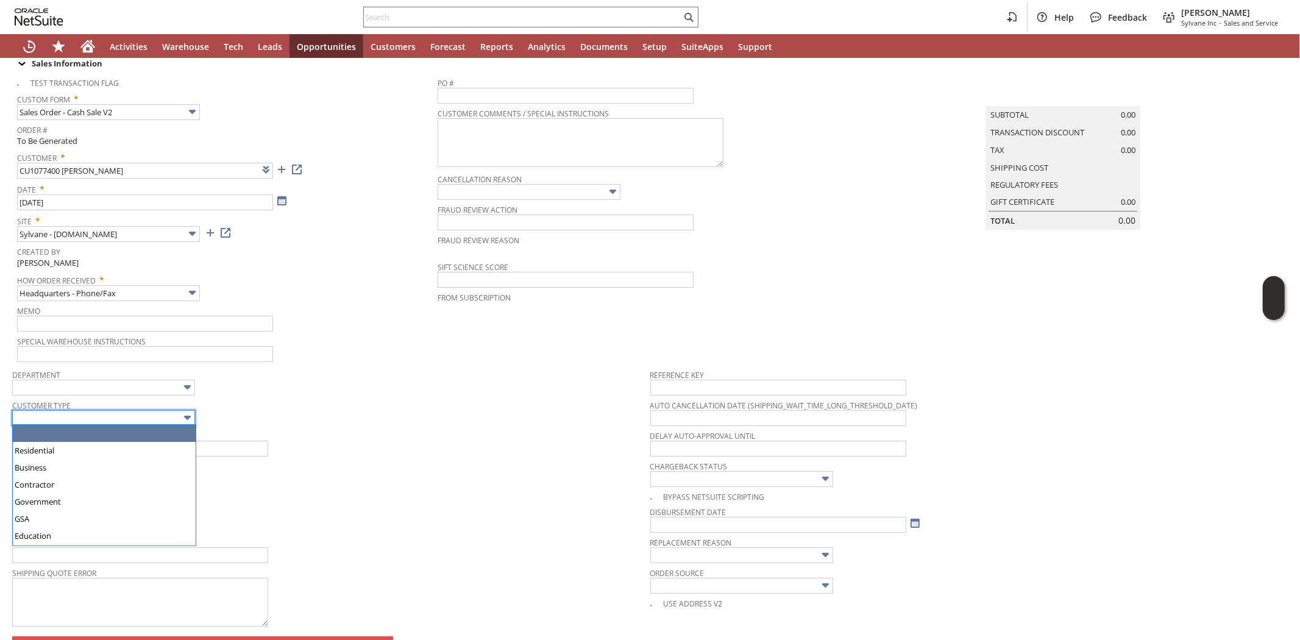
click at [130, 410] on input "text" at bounding box center [103, 418] width 183 height 16
drag, startPoint x: 141, startPoint y: 452, endPoint x: 302, endPoint y: 429, distance: 163.2
type input "Residential"
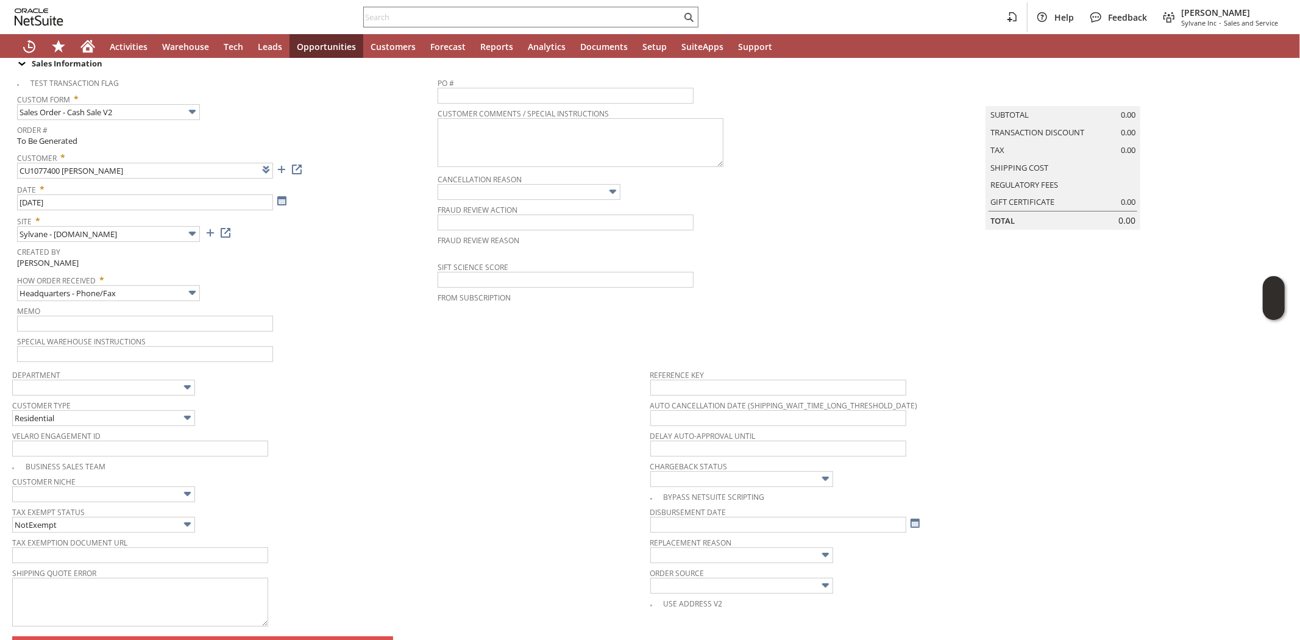
click at [404, 427] on span "Velaro Engagement ID" at bounding box center [328, 433] width 632 height 13
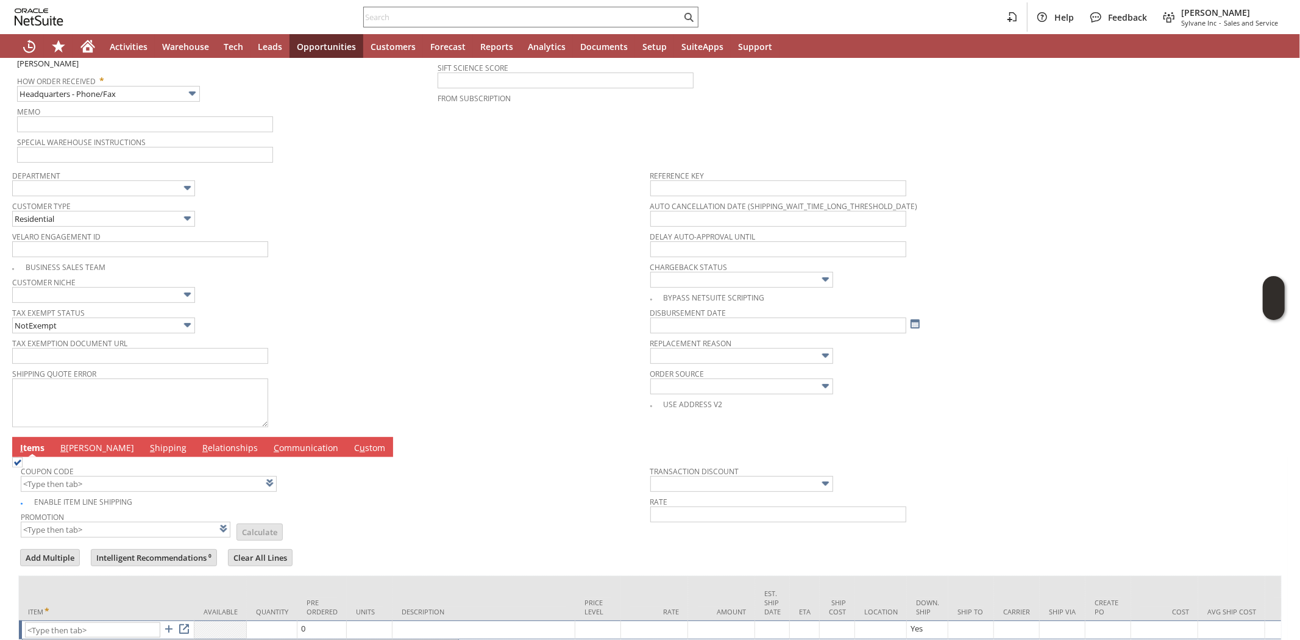
scroll to position [344, 0]
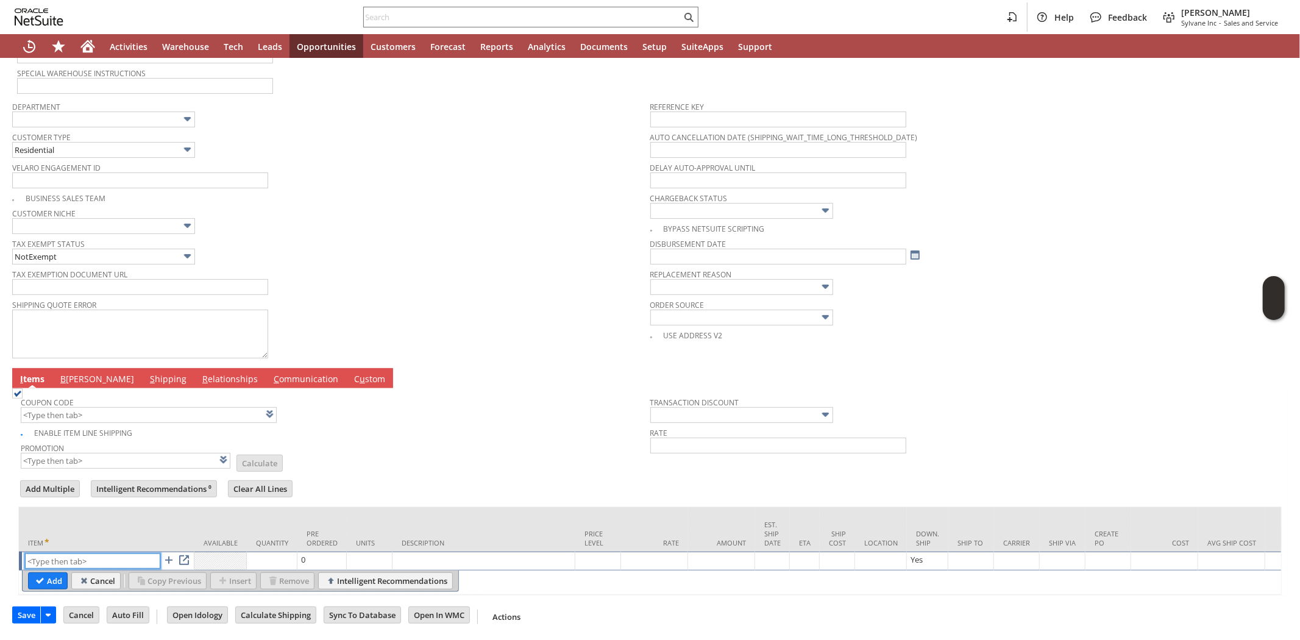
click at [77, 553] on input "text" at bounding box center [92, 560] width 135 height 15
paste input "sa9008k"
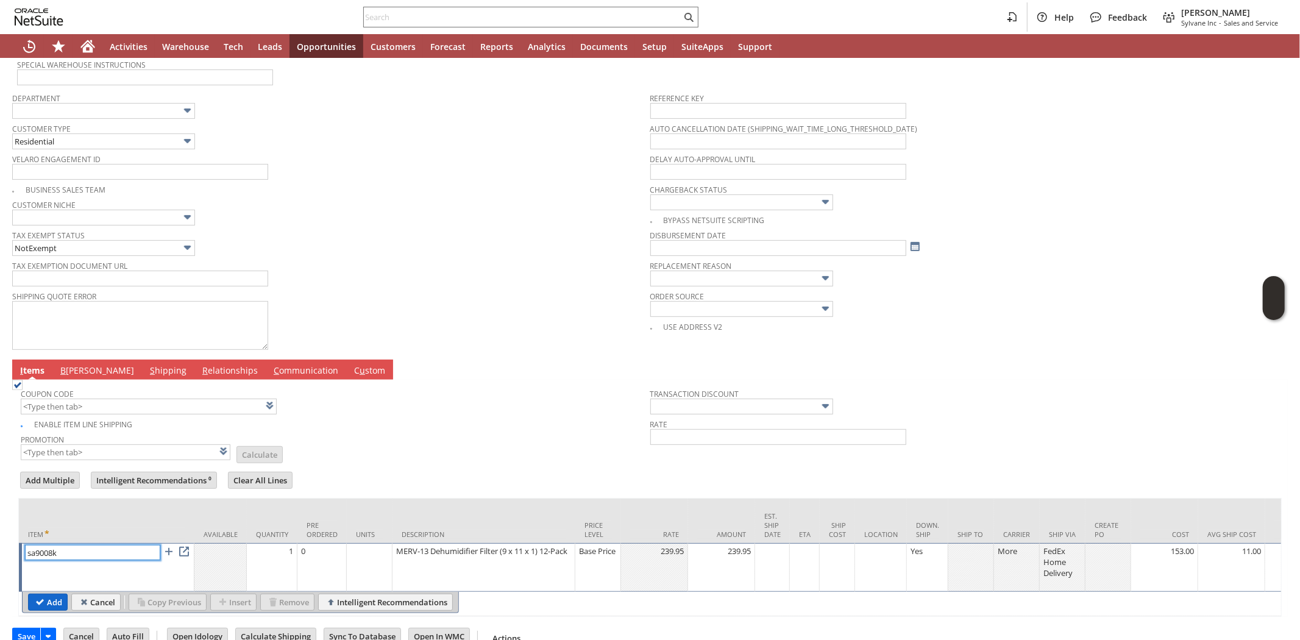
type input "sa9008k"
drag, startPoint x: 49, startPoint y: 596, endPoint x: 379, endPoint y: 446, distance: 362.3
click at [49, 596] on input "Add" at bounding box center [48, 602] width 38 height 16
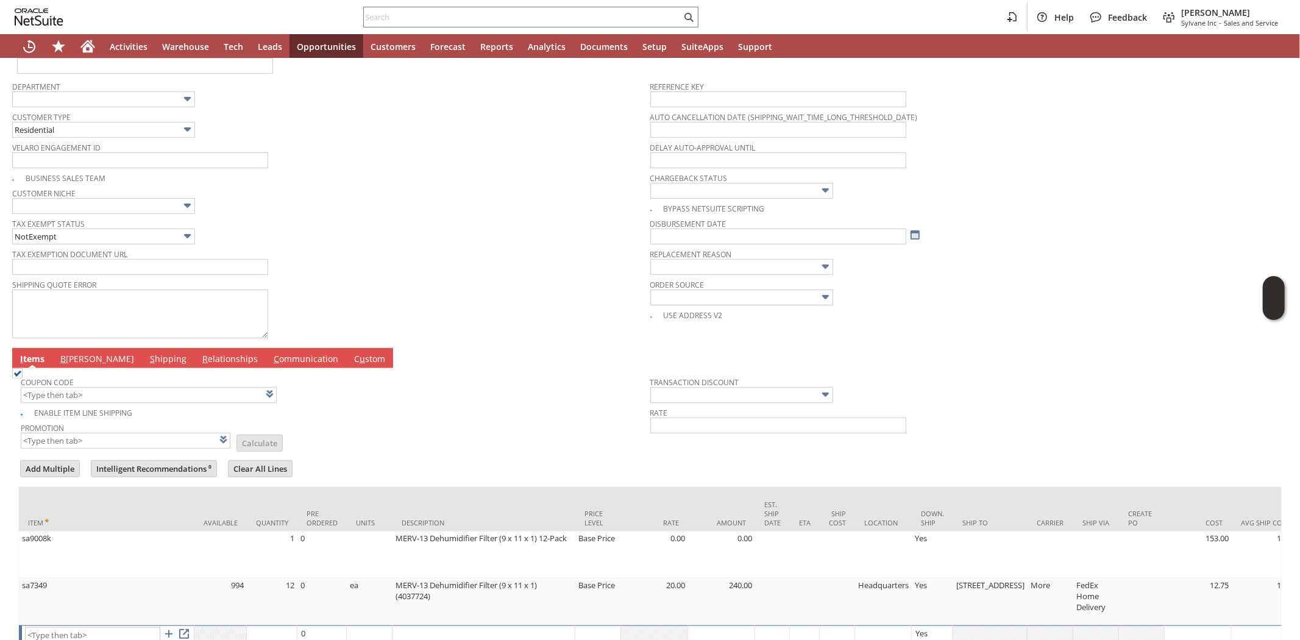
scroll to position [17, 0]
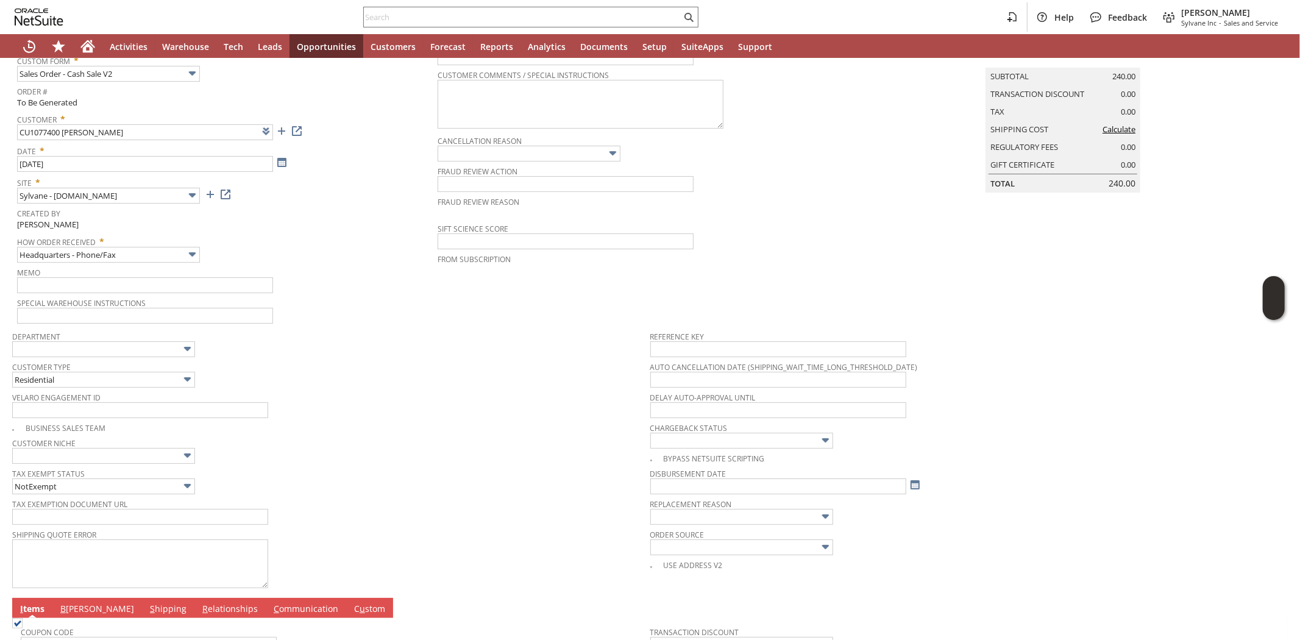
type input "Intelligent Recommendations¹⁰"
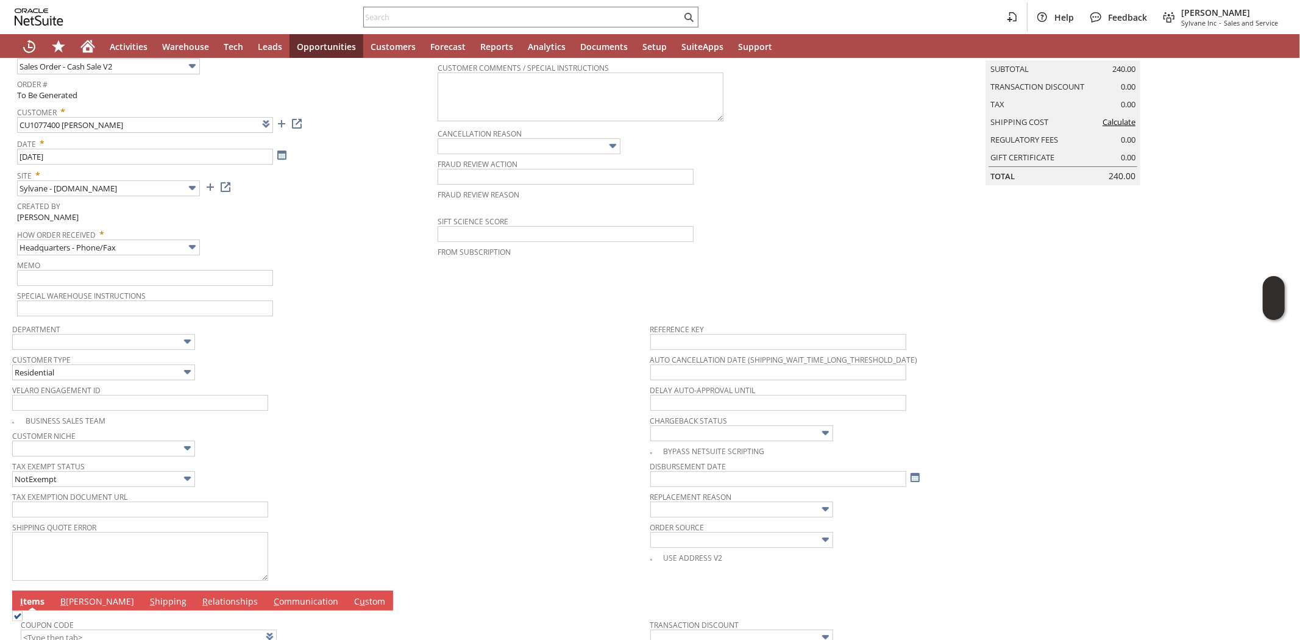
scroll to position [0, 0]
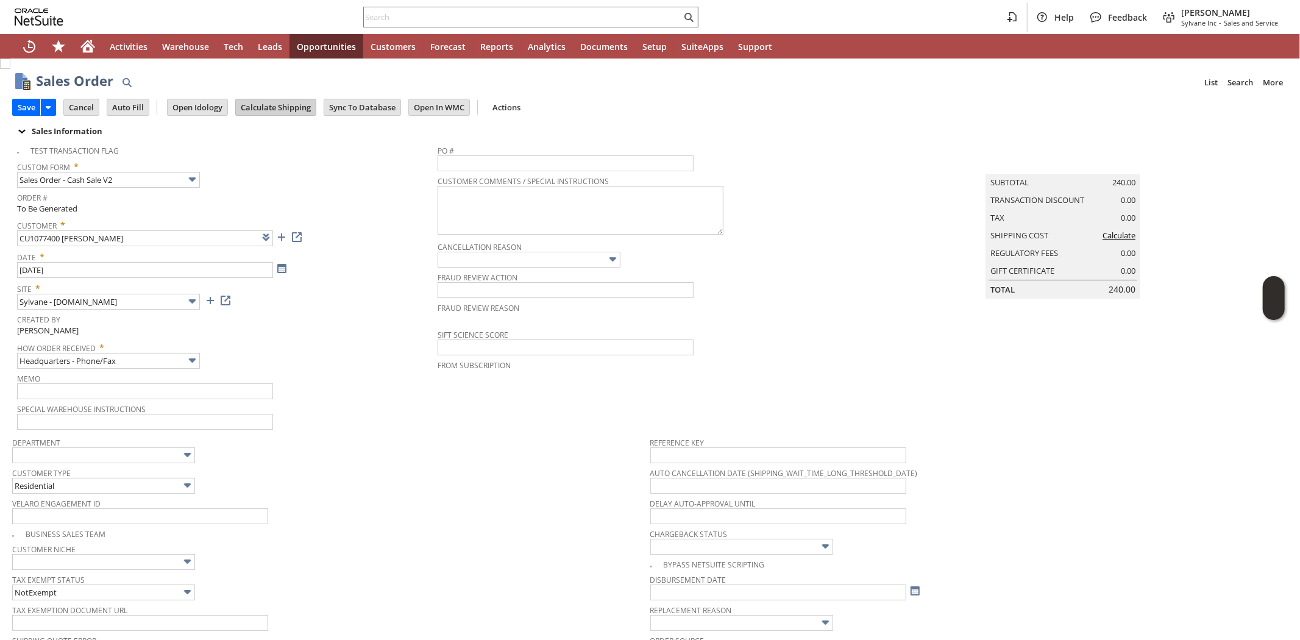
click at [282, 111] on input "Calculate Shipping" at bounding box center [276, 107] width 80 height 16
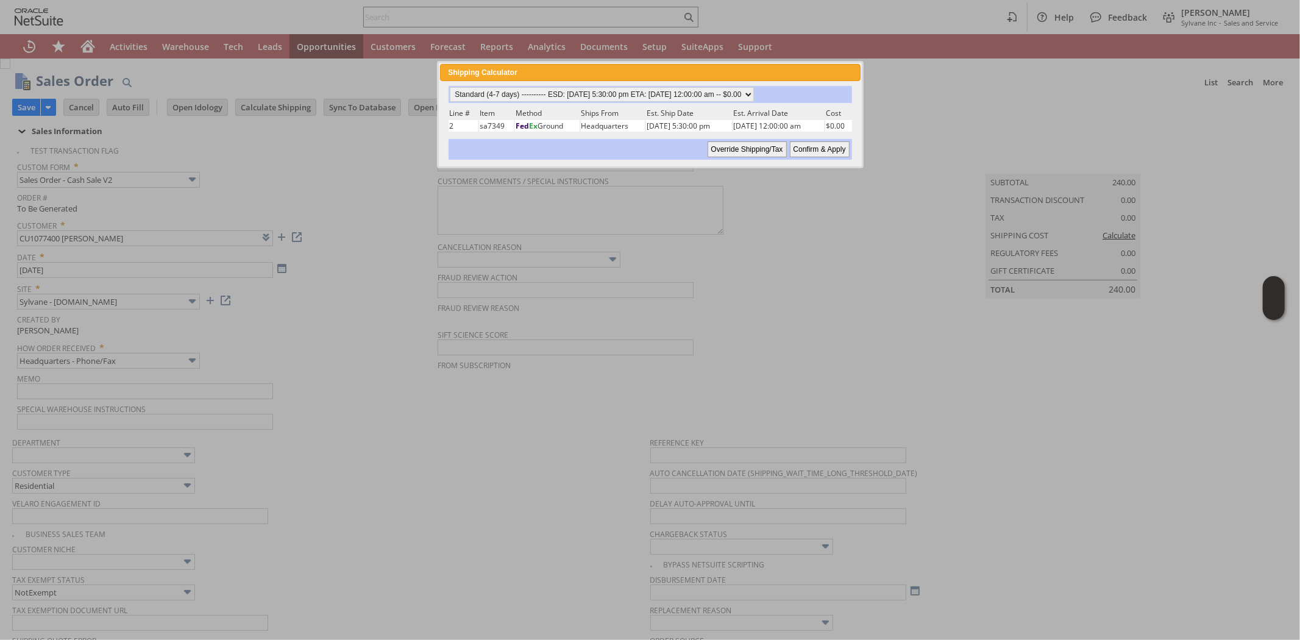
click at [838, 149] on input "Confirm & Apply" at bounding box center [820, 149] width 60 height 16
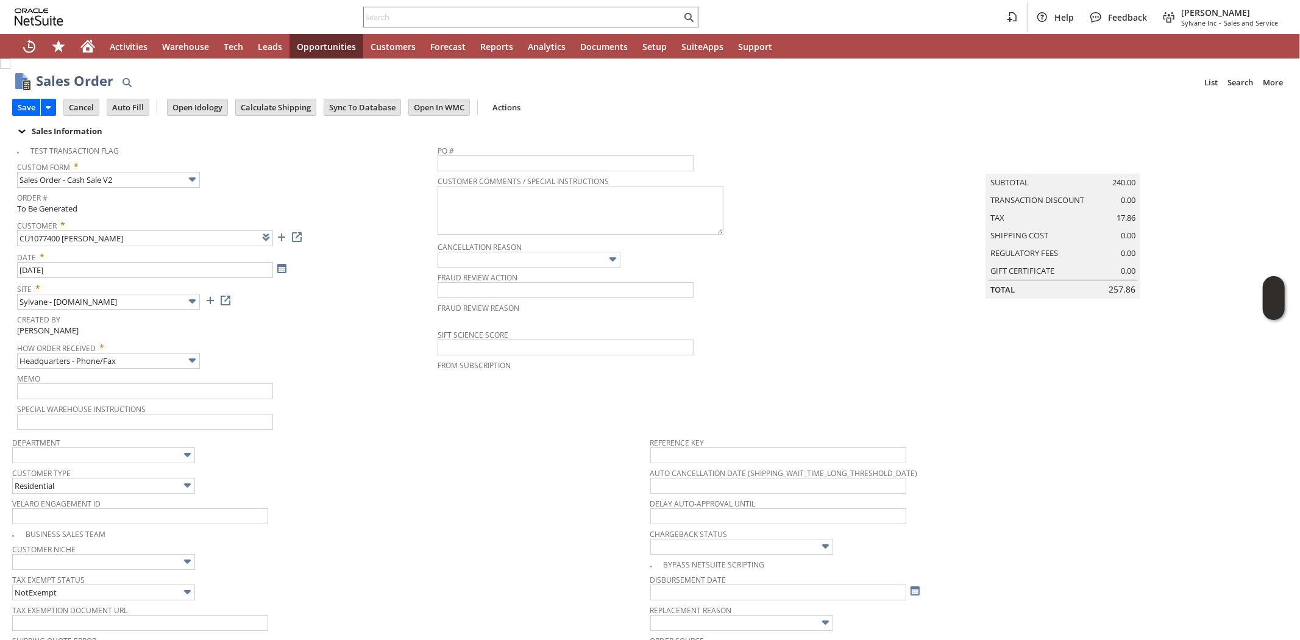
type input "Add"
type input "Copy Previous"
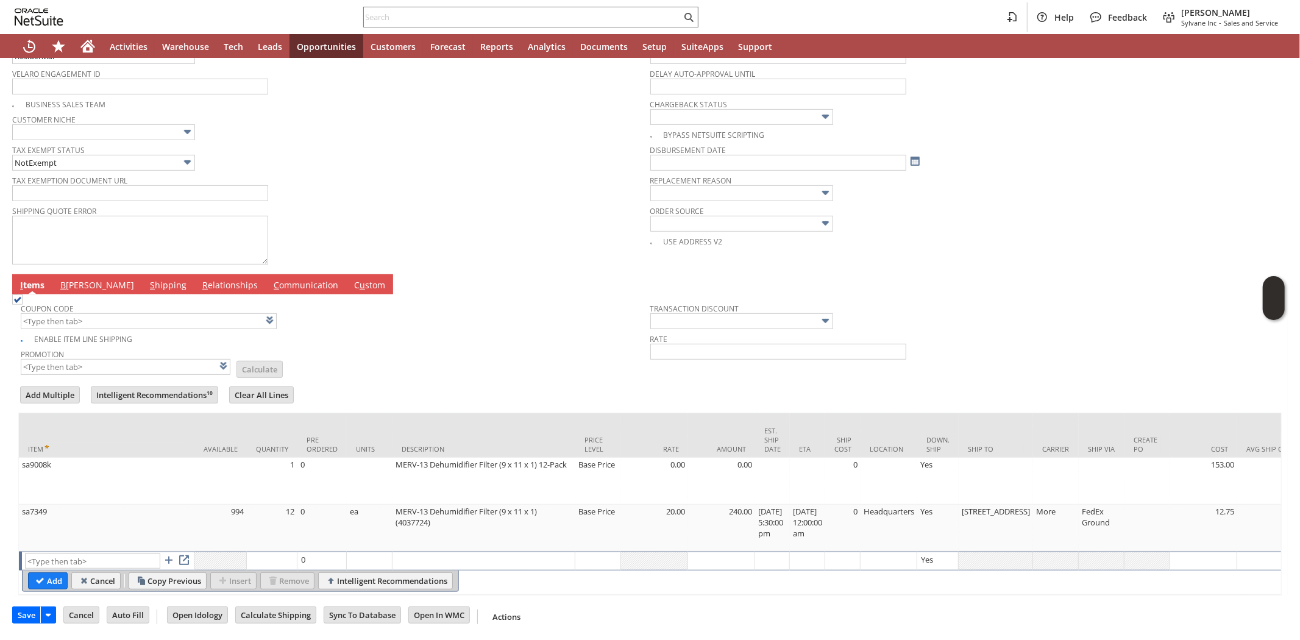
click at [400, 363] on td "Promotion List Calculate" at bounding box center [336, 361] width 630 height 30
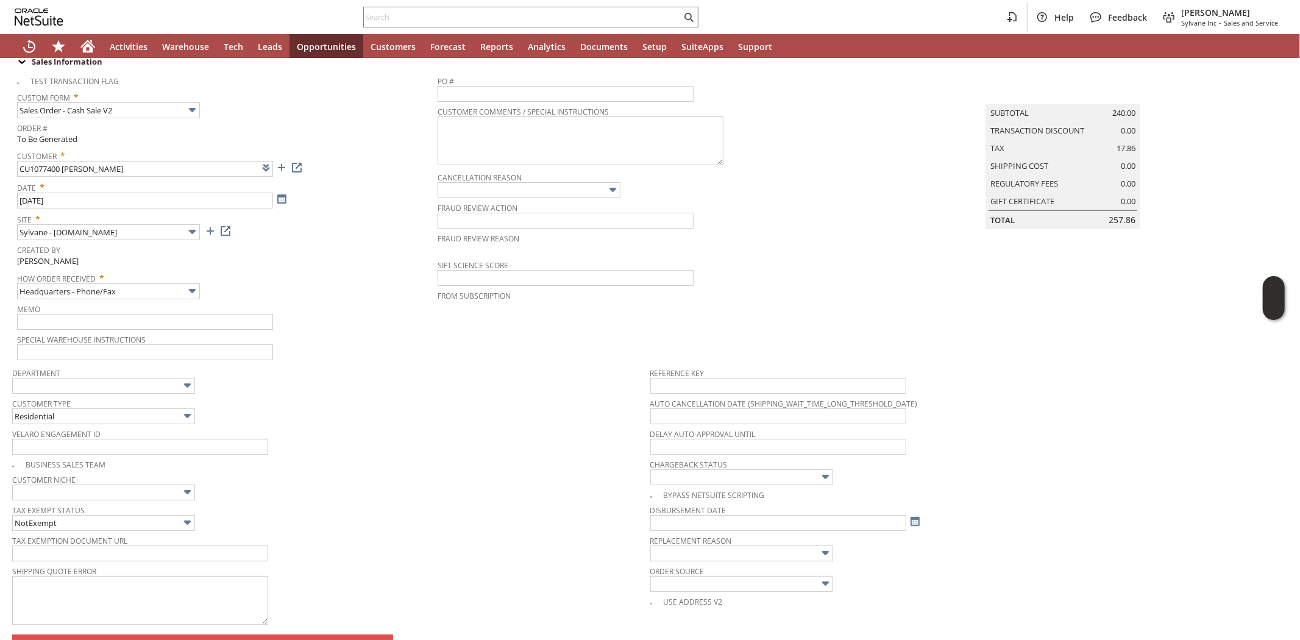
scroll to position [68, 0]
click at [356, 376] on span "Department" at bounding box center [328, 372] width 632 height 13
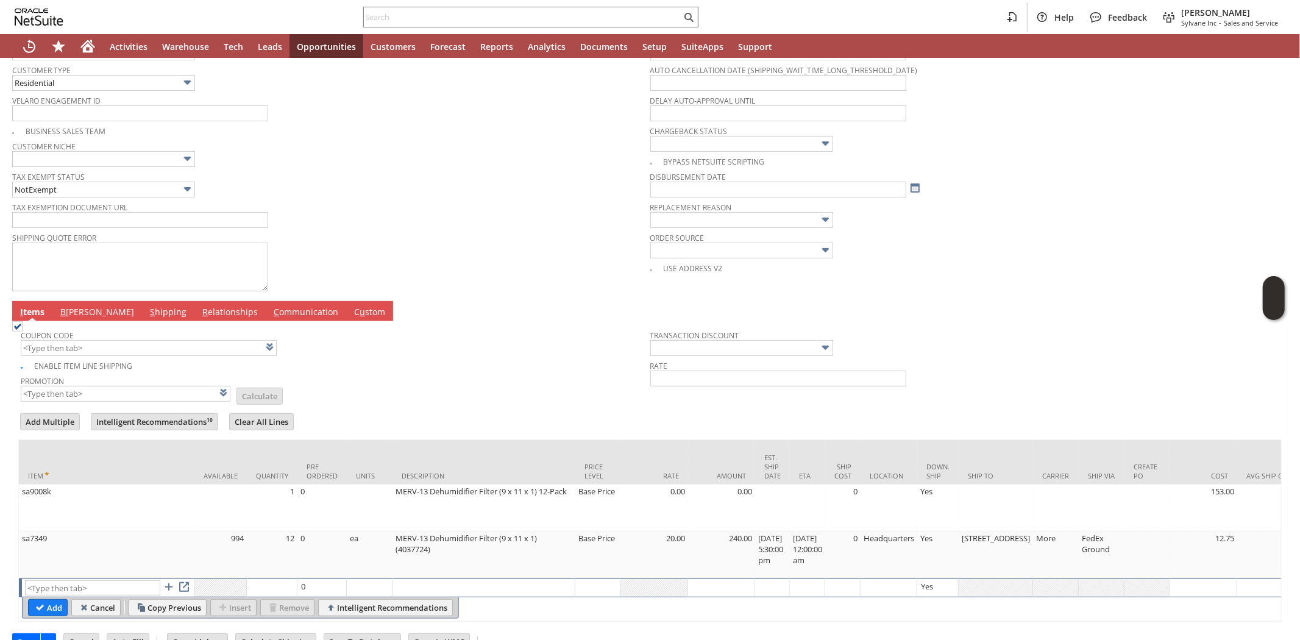
scroll to position [406, 0]
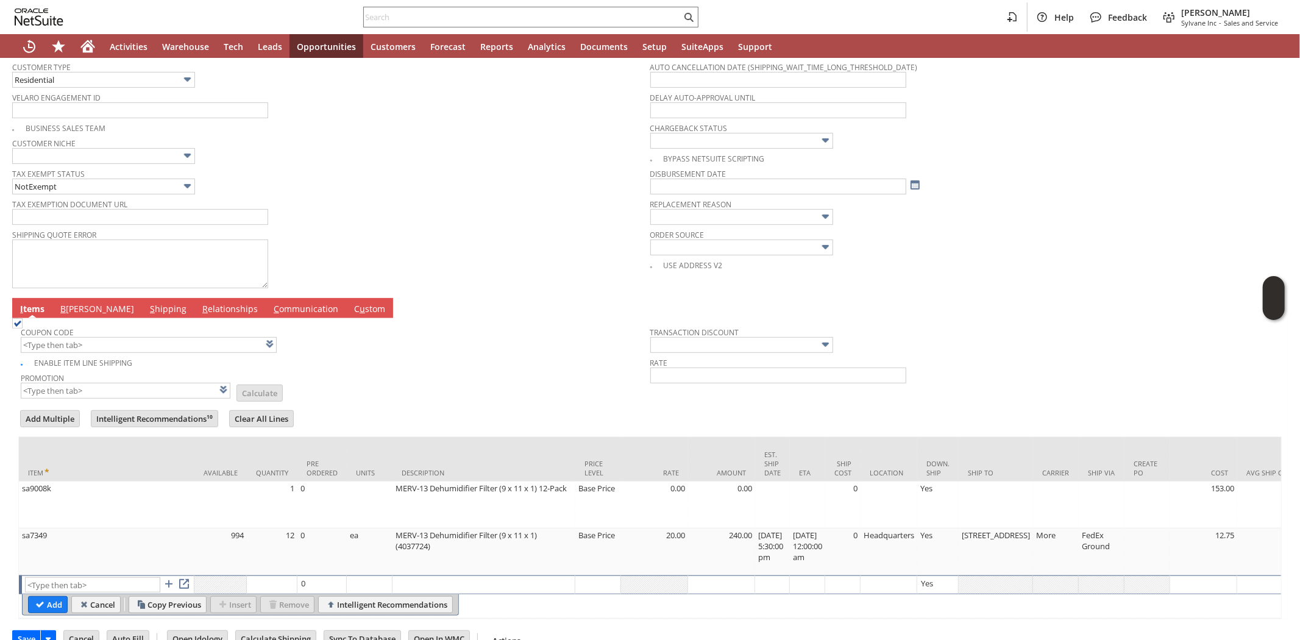
click at [80, 306] on link "B illing" at bounding box center [97, 309] width 80 height 13
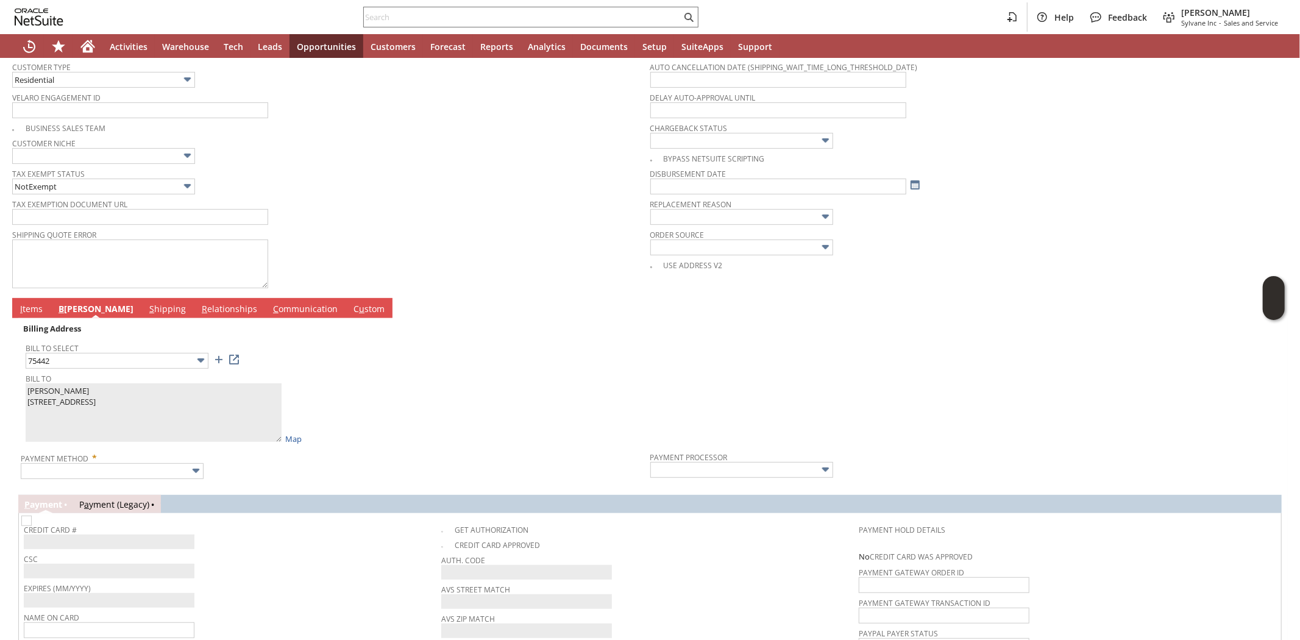
click at [366, 387] on div "Bill To Jeff Hurst Po Box 446 Farmersville TX 75442 United States Map" at bounding box center [335, 407] width 619 height 74
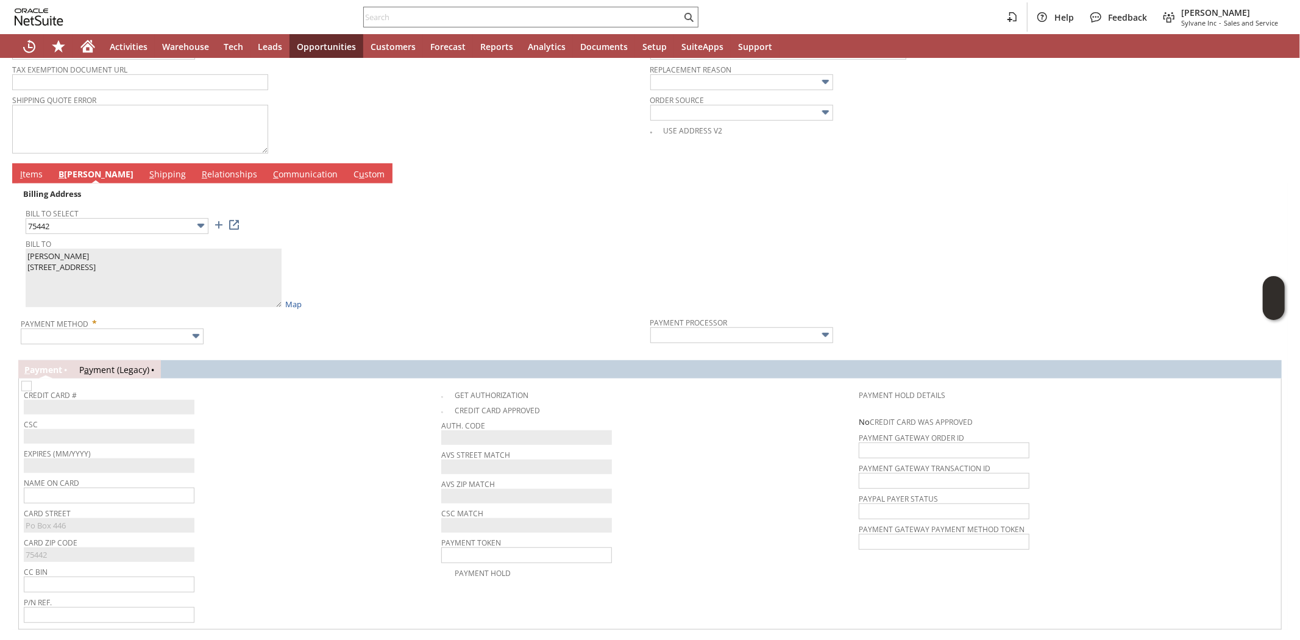
scroll to position [541, 0]
click at [72, 495] on input "text" at bounding box center [109, 495] width 171 height 16
paste input "Jeff Hurst"
type input "Jeff Hurst"
drag, startPoint x: 328, startPoint y: 492, endPoint x: 283, endPoint y: 441, distance: 67.8
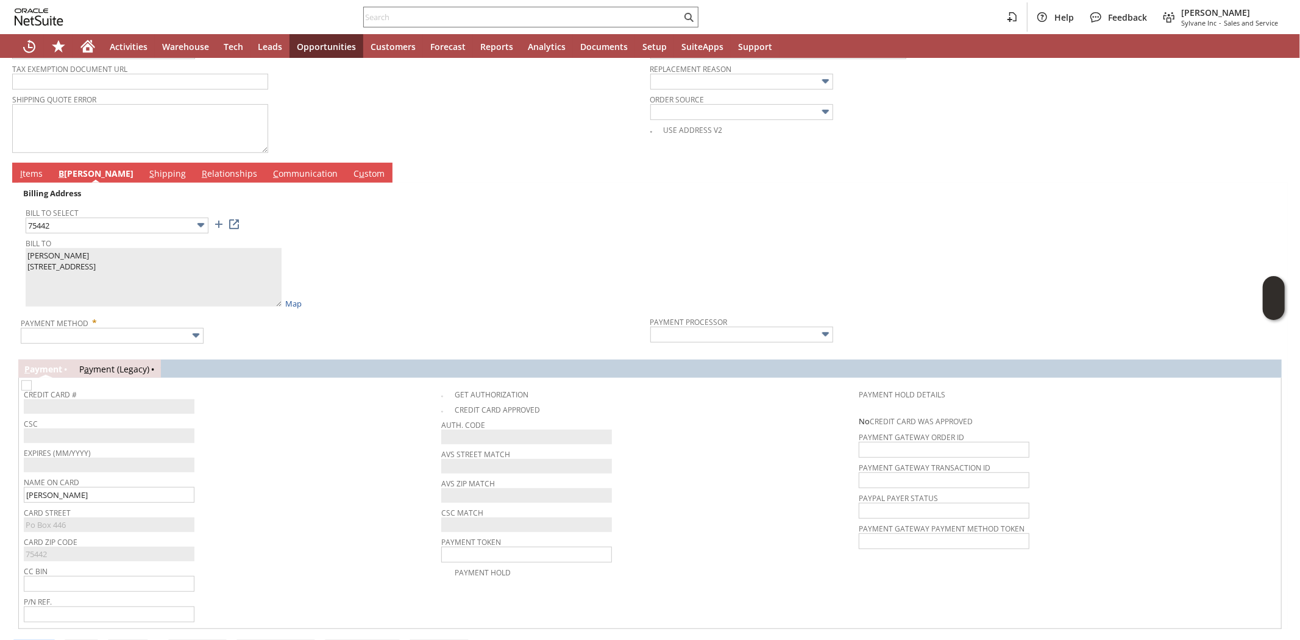
click at [328, 492] on div "Name On Card Jeff Hurst" at bounding box center [229, 488] width 411 height 29
click at [127, 334] on input "text" at bounding box center [112, 336] width 183 height 16
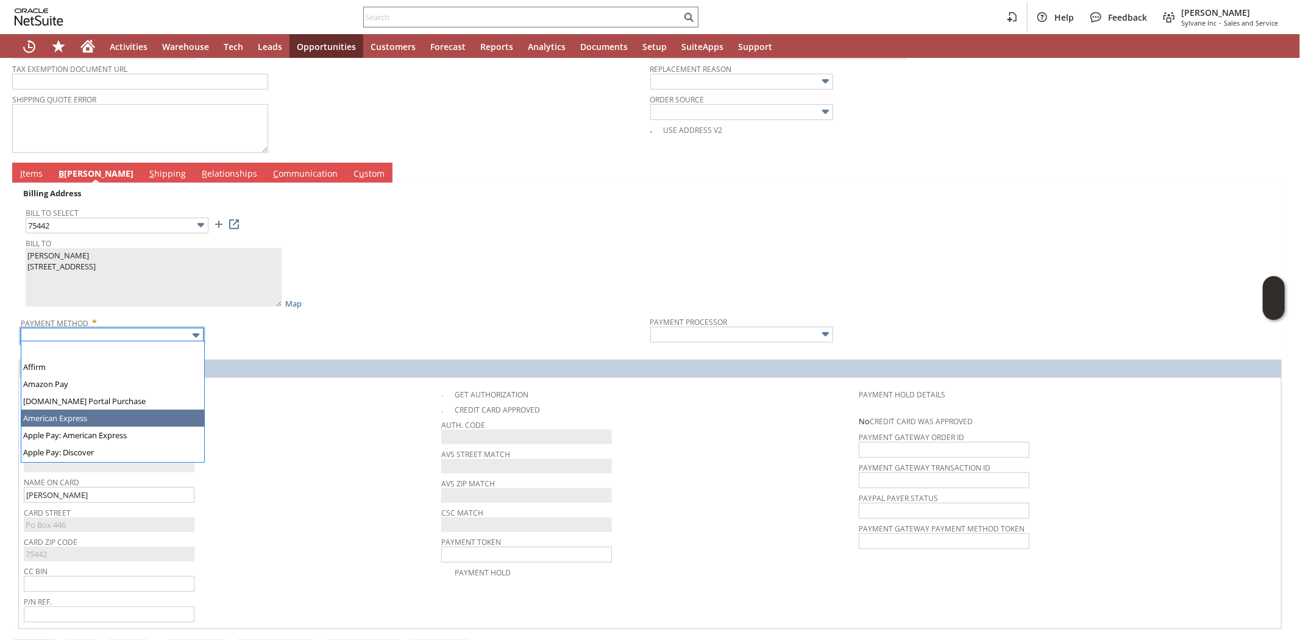
type input "American Express"
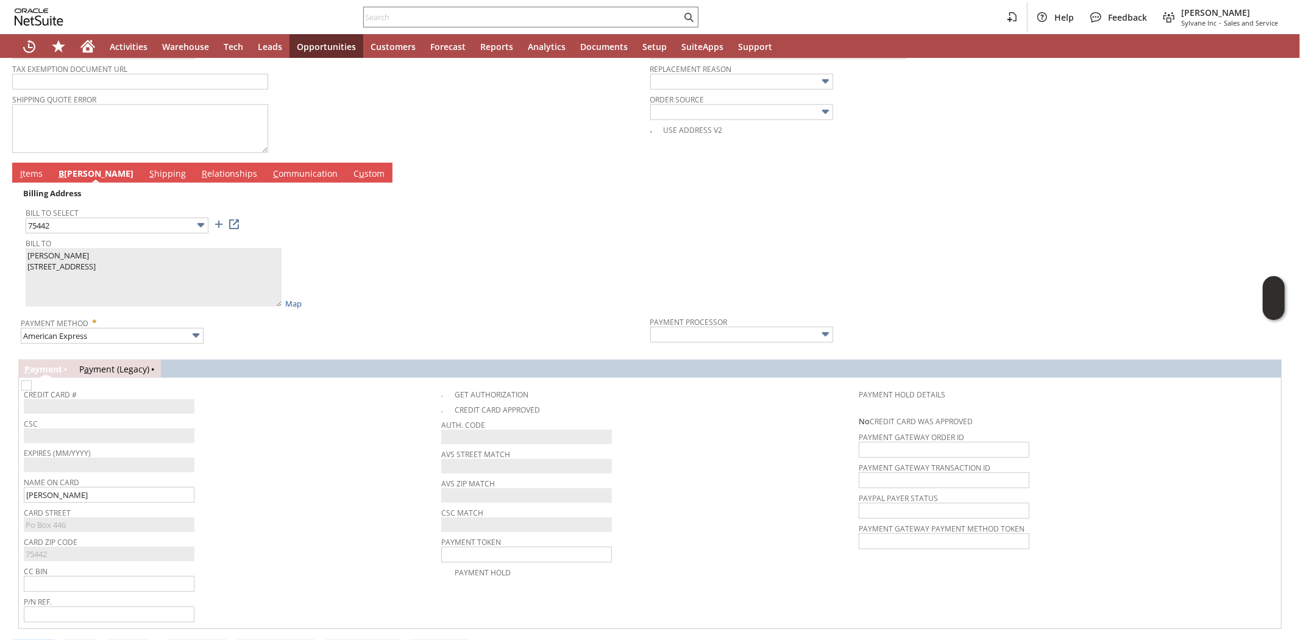
type input "Braintree"
checkbox input "true"
click at [300, 430] on div "CSC" at bounding box center [229, 429] width 411 height 28
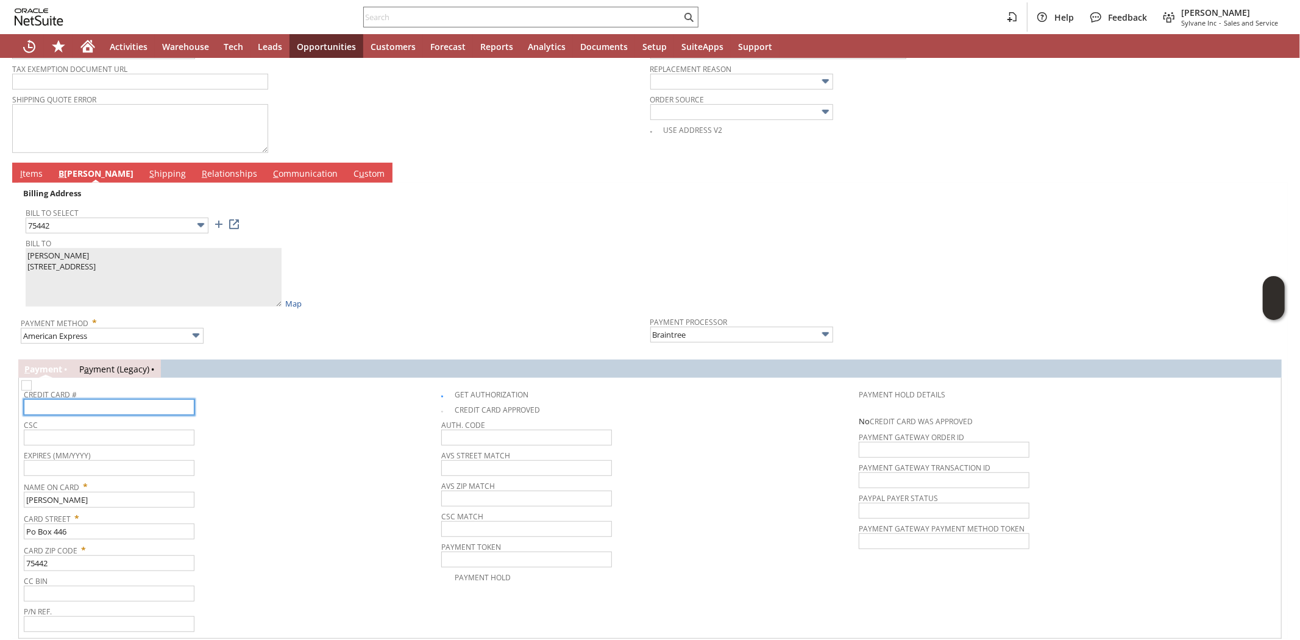
click at [127, 406] on input "text" at bounding box center [109, 407] width 171 height 16
type input "372807426978001"
type input "06/2030"
click at [123, 439] on input "text" at bounding box center [109, 438] width 171 height 16
type input "7774"
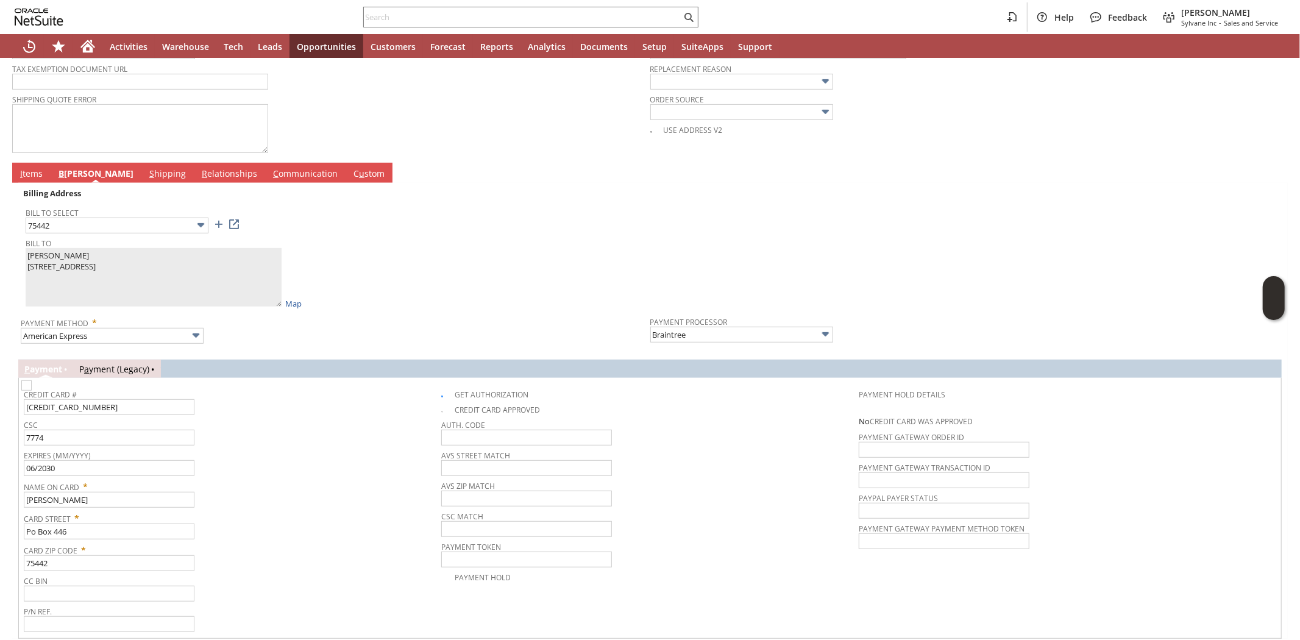
click at [308, 425] on span "CSC" at bounding box center [229, 422] width 411 height 13
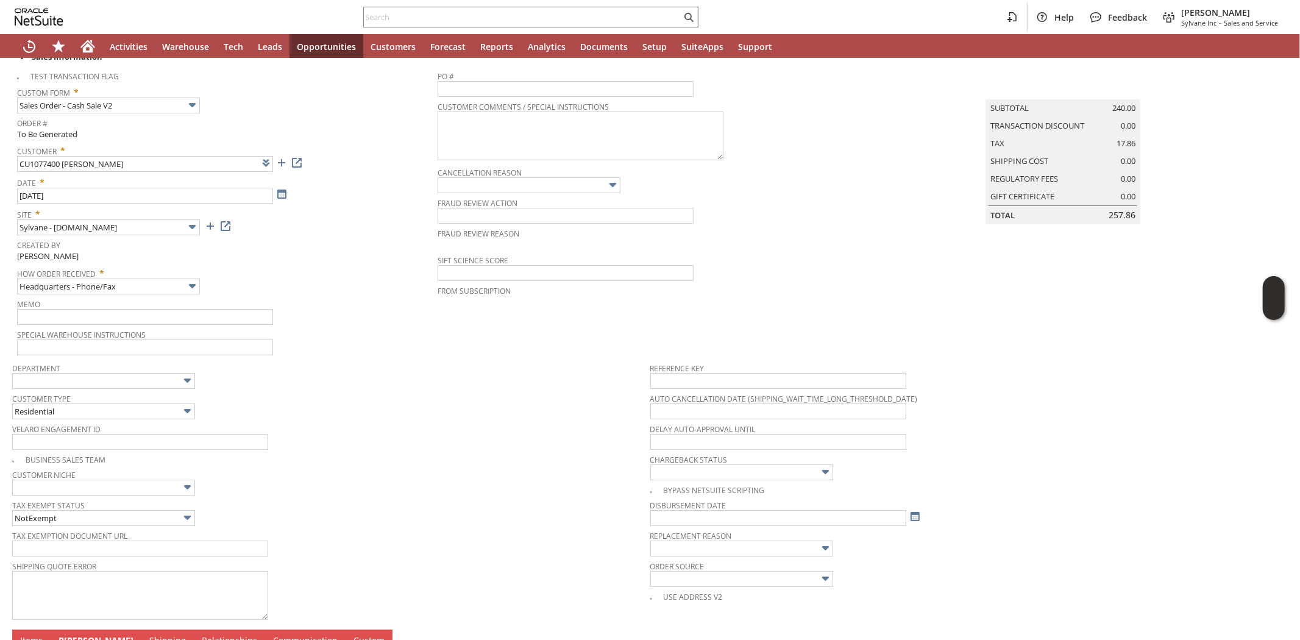
scroll to position [0, 0]
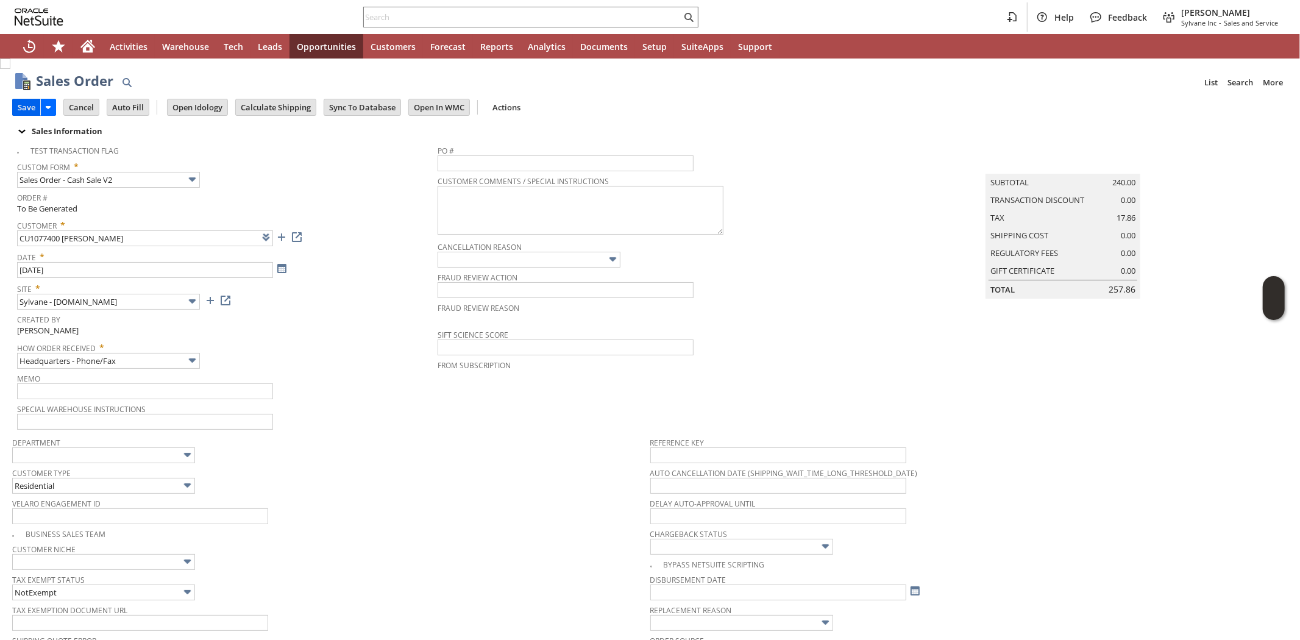
click at [26, 105] on input "Save" at bounding box center [26, 107] width 27 height 16
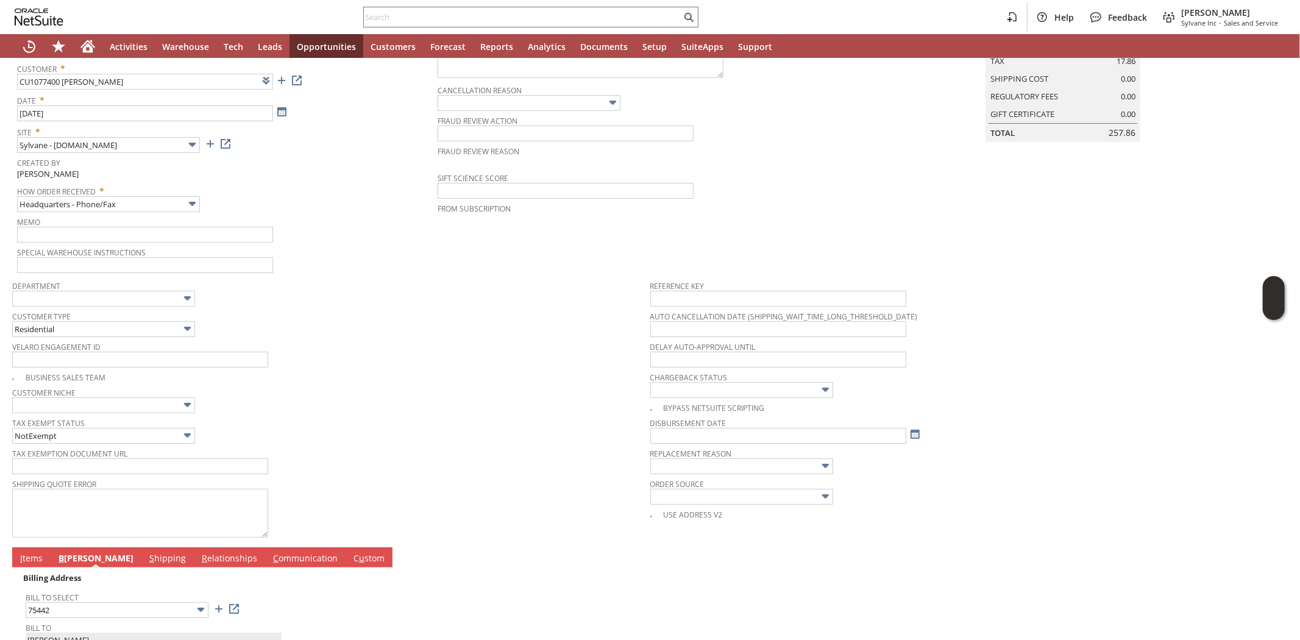
scroll to position [406, 0]
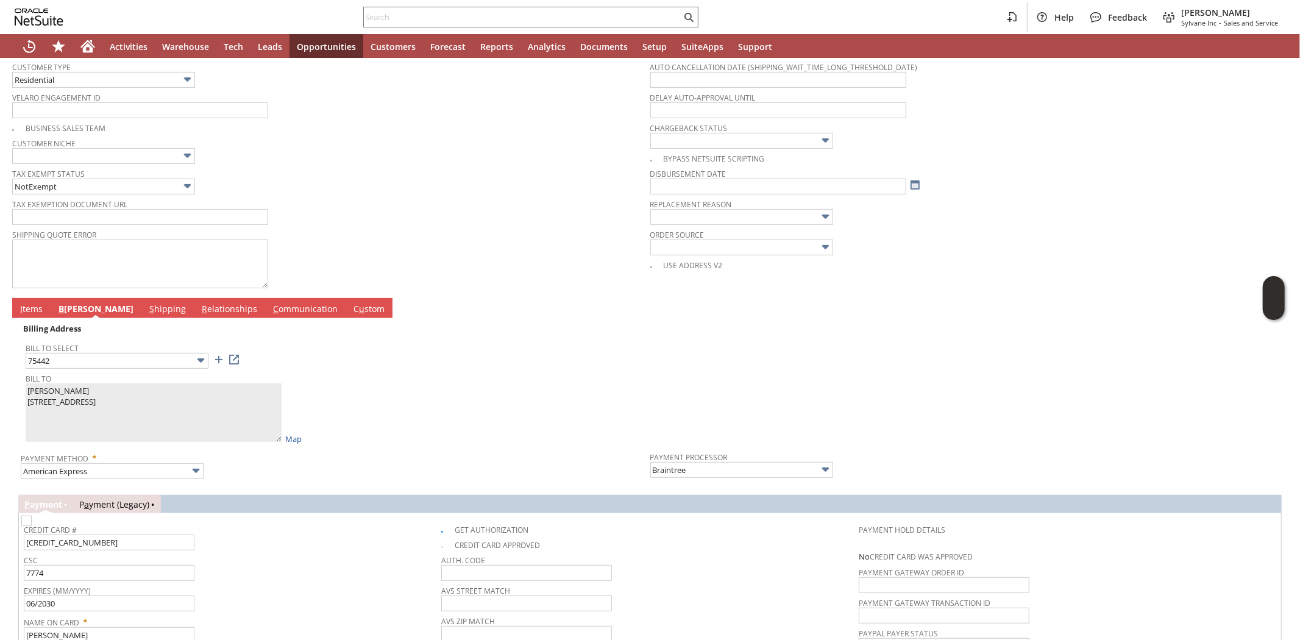
click at [270, 310] on link "C ommunication" at bounding box center [305, 309] width 71 height 13
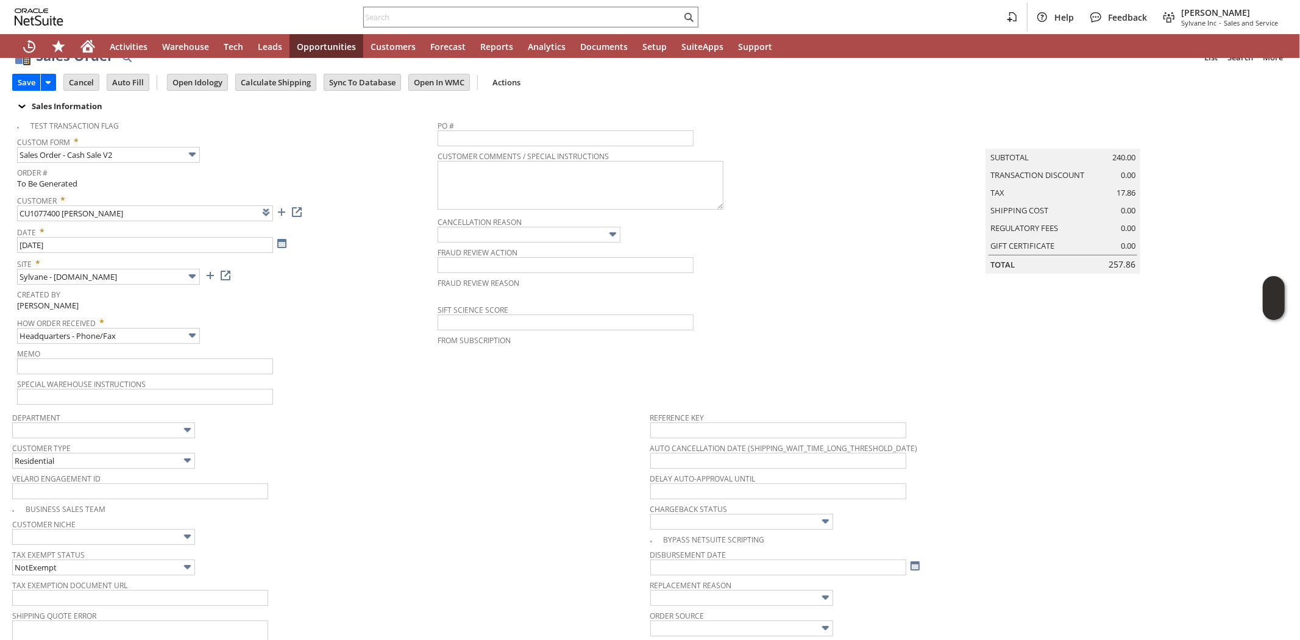
scroll to position [0, 0]
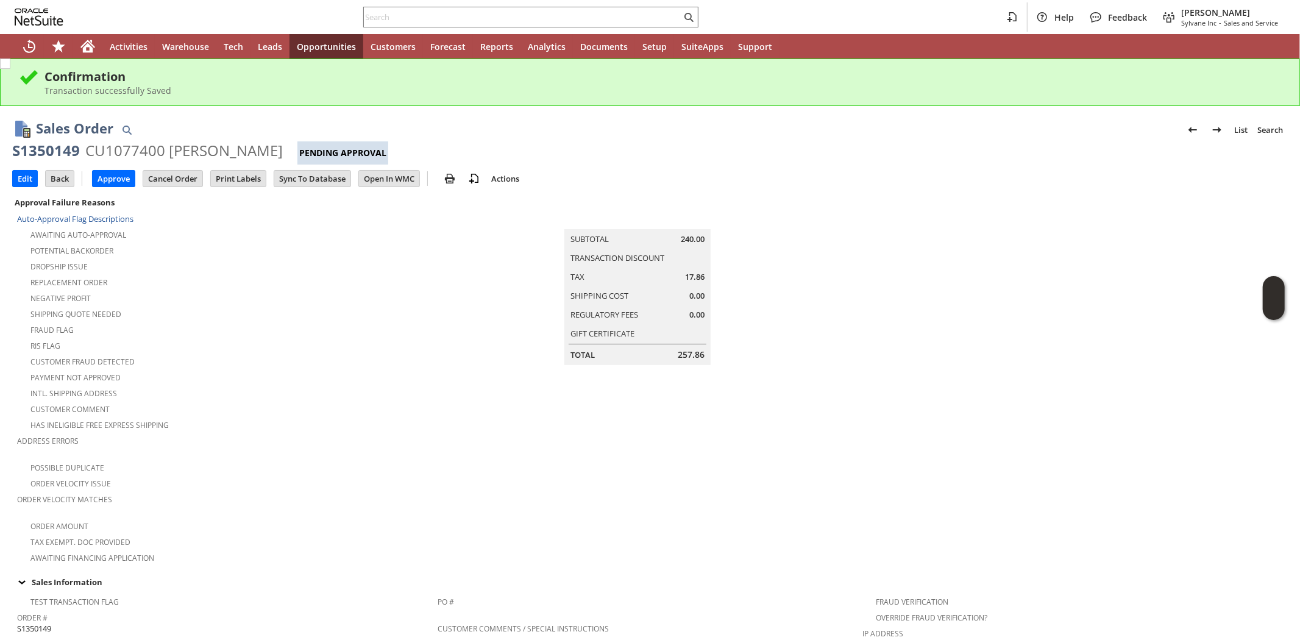
click at [261, 293] on div "Negative Profit" at bounding box center [227, 297] width 421 height 15
click at [480, 325] on td "Summary Subtotal 240.00 Transaction Discount Tax 17.86 Shipping Cost 0.00 Regul…" at bounding box center [650, 279] width 425 height 171
click at [461, 20] on input "text" at bounding box center [523, 17] width 318 height 15
paste input "7158349916"
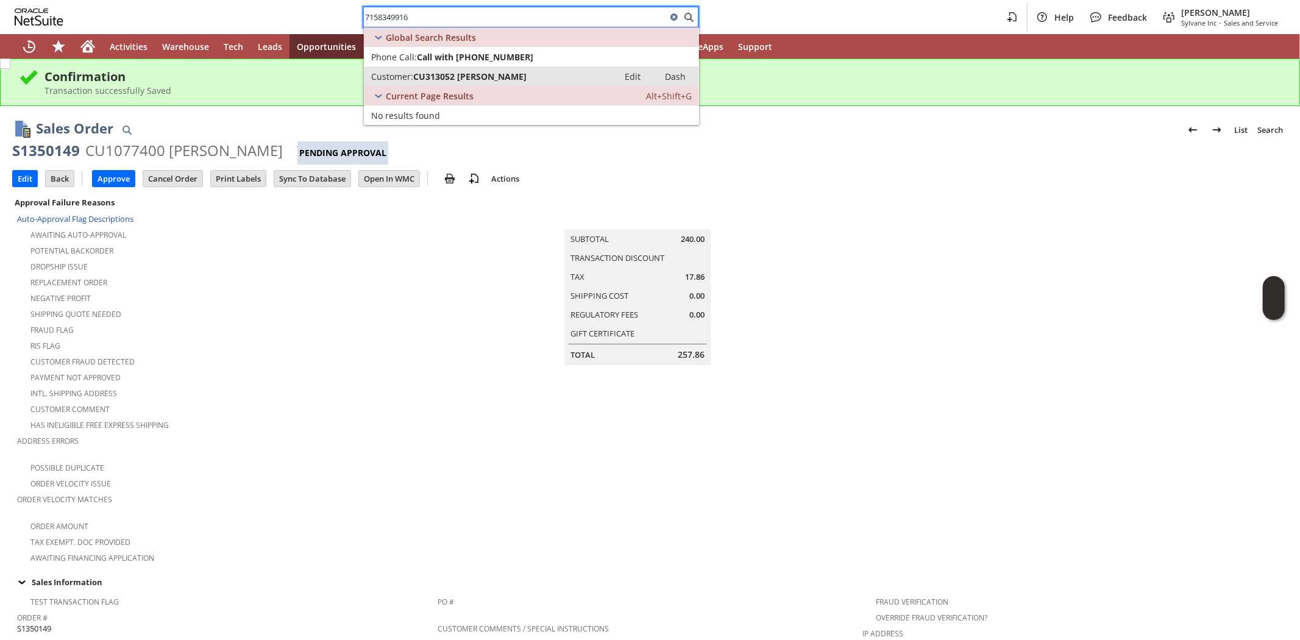
type input "7158349916"
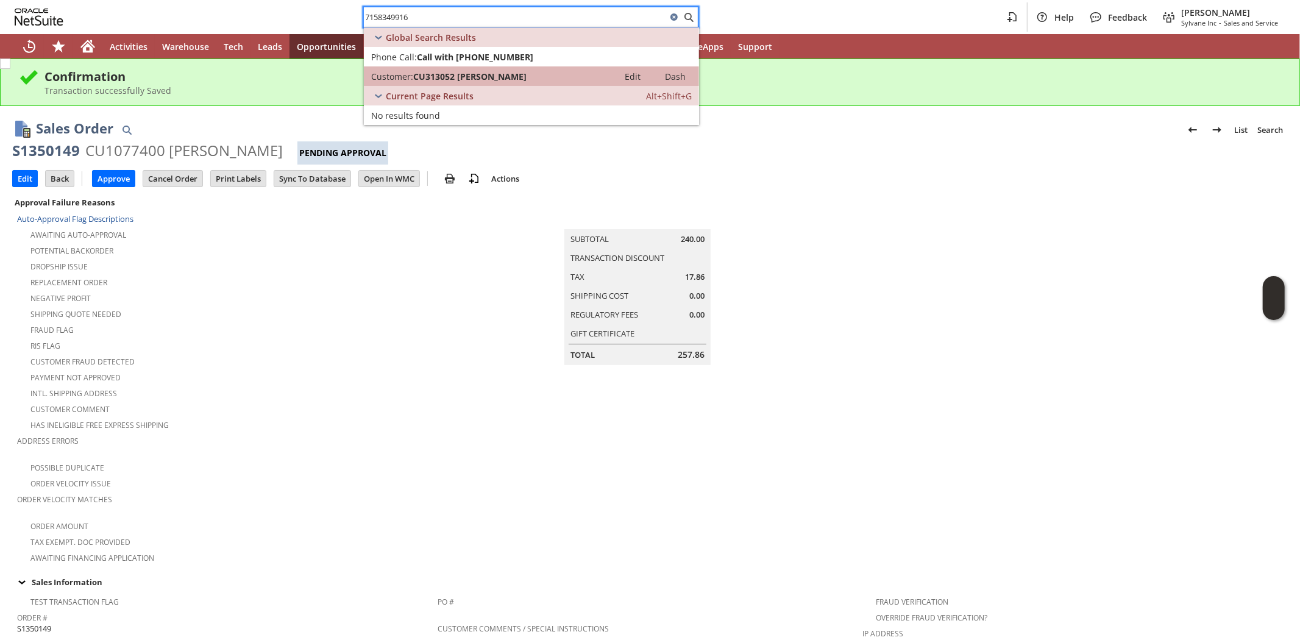
click at [435, 72] on span "CU313052 [PERSON_NAME]" at bounding box center [469, 77] width 113 height 12
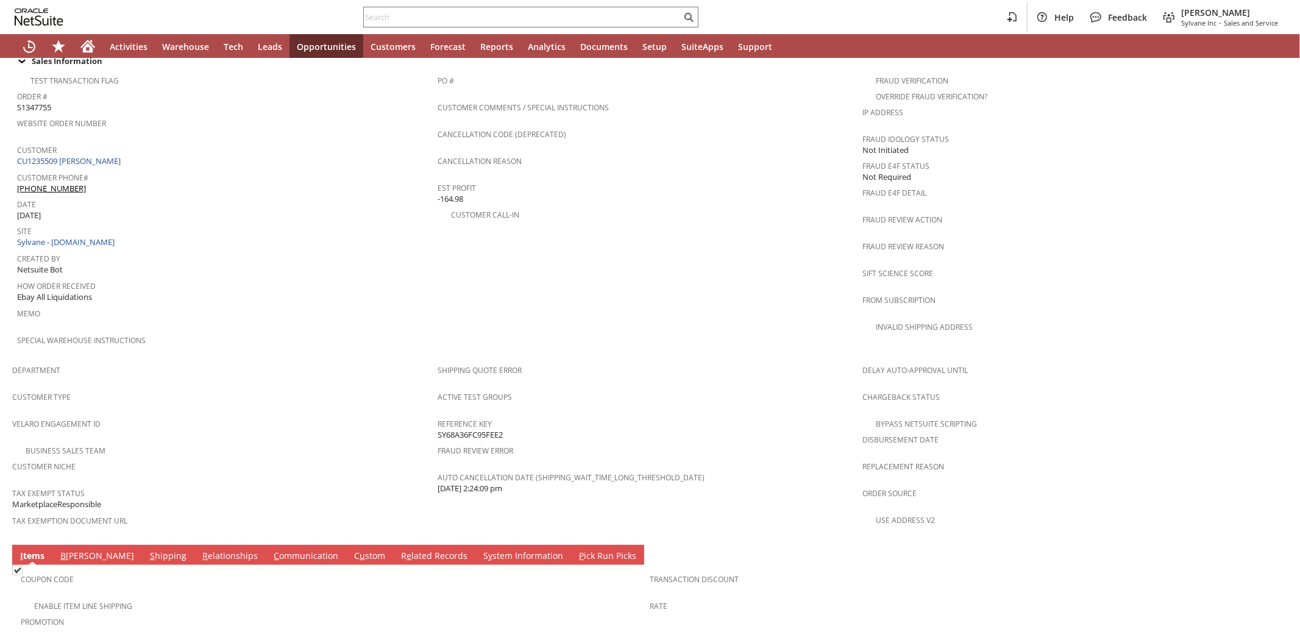
scroll to position [406, 0]
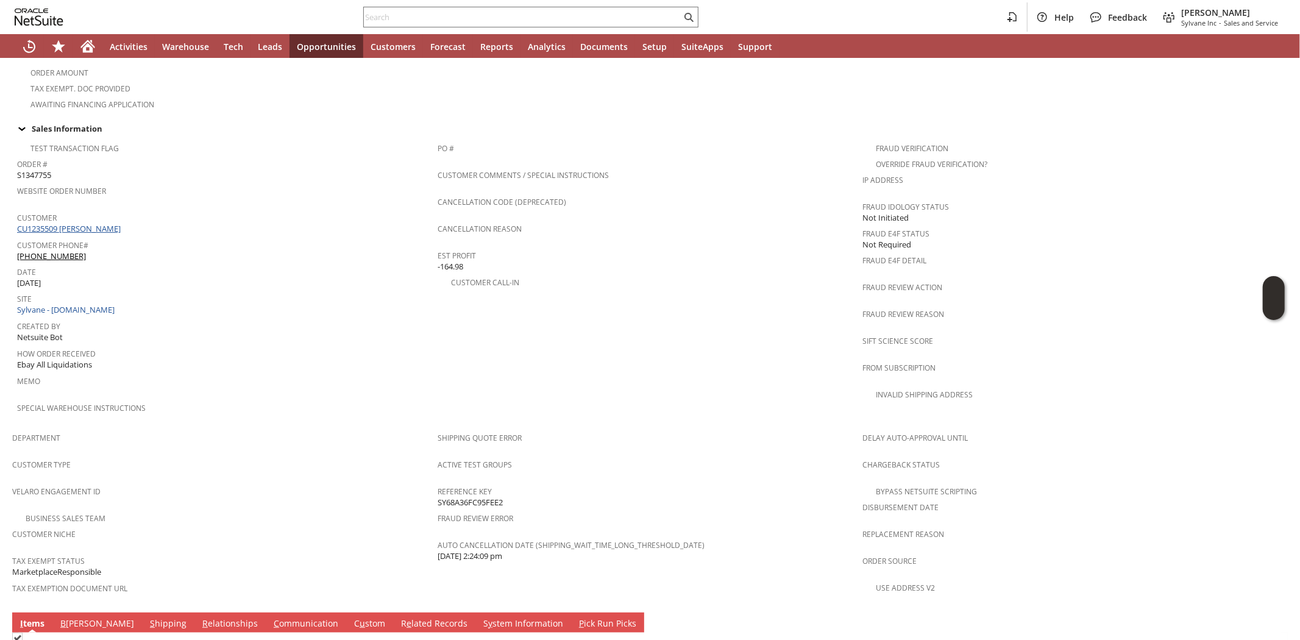
click at [76, 223] on link "CU1235509 [PERSON_NAME]" at bounding box center [70, 228] width 107 height 11
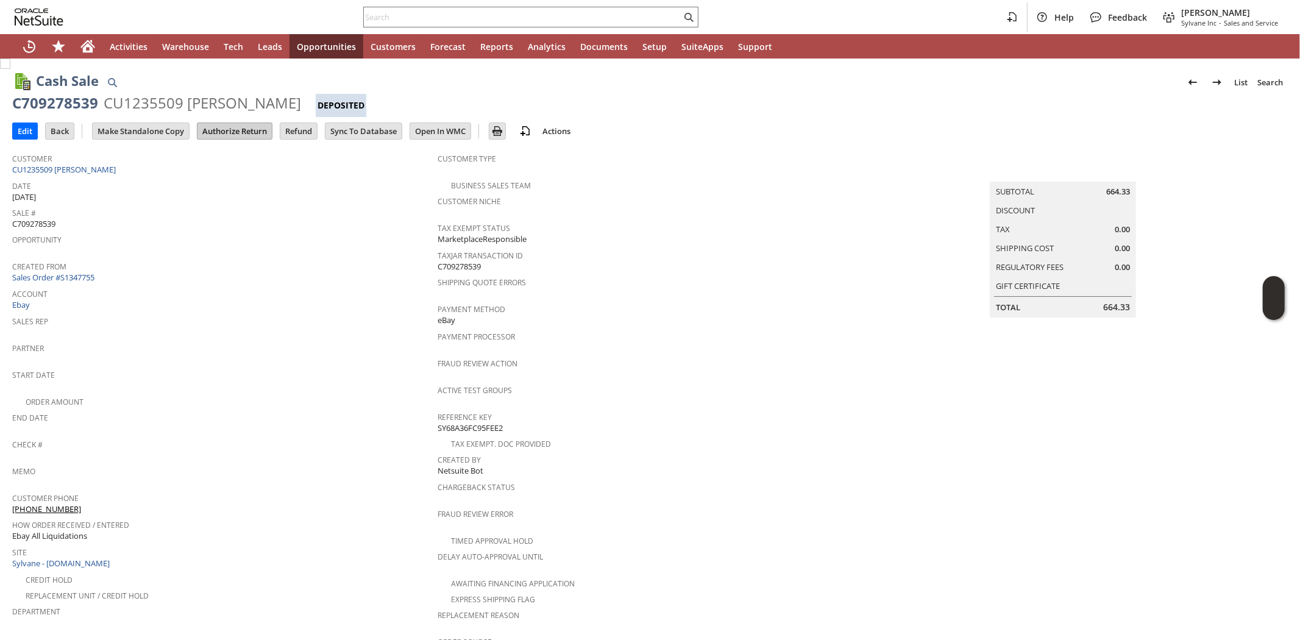
click at [229, 129] on input "Authorize Return" at bounding box center [234, 131] width 74 height 16
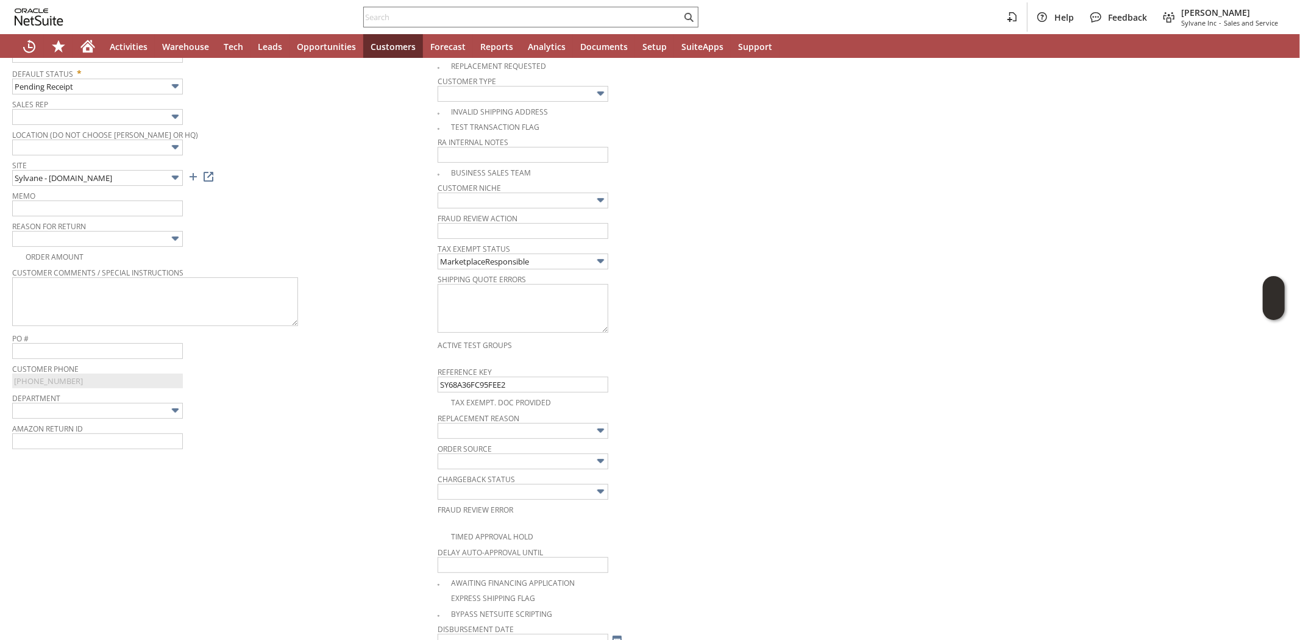
scroll to position [229, 0]
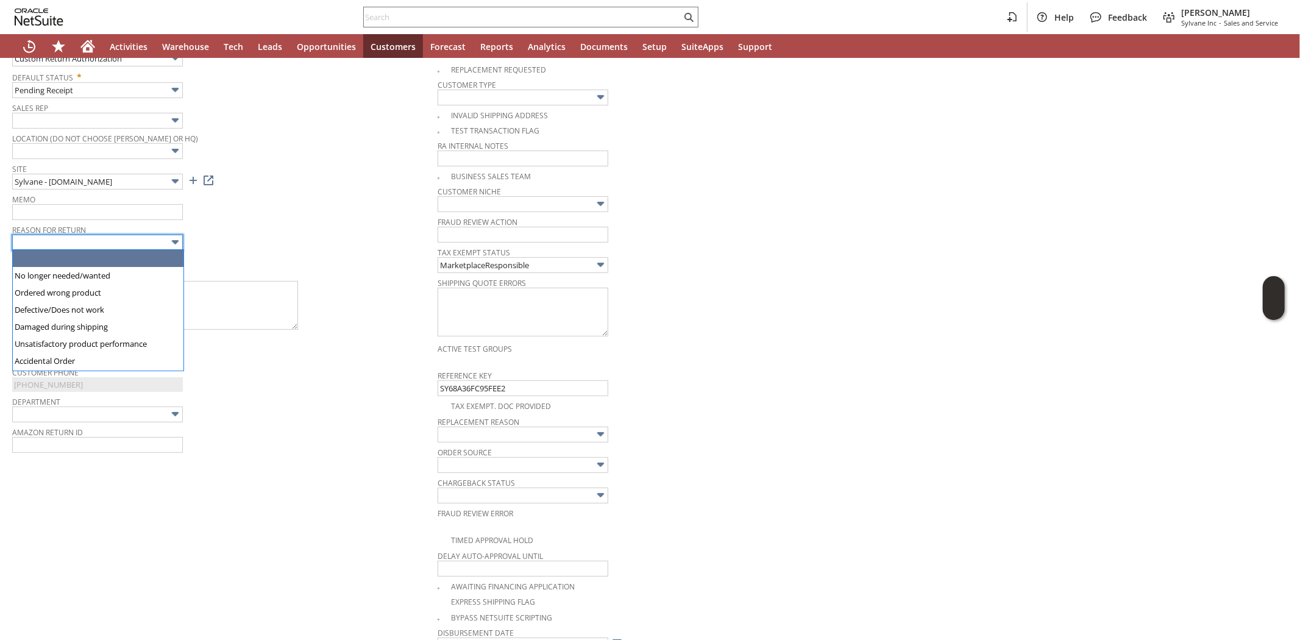
click at [104, 238] on input "text" at bounding box center [97, 243] width 171 height 16
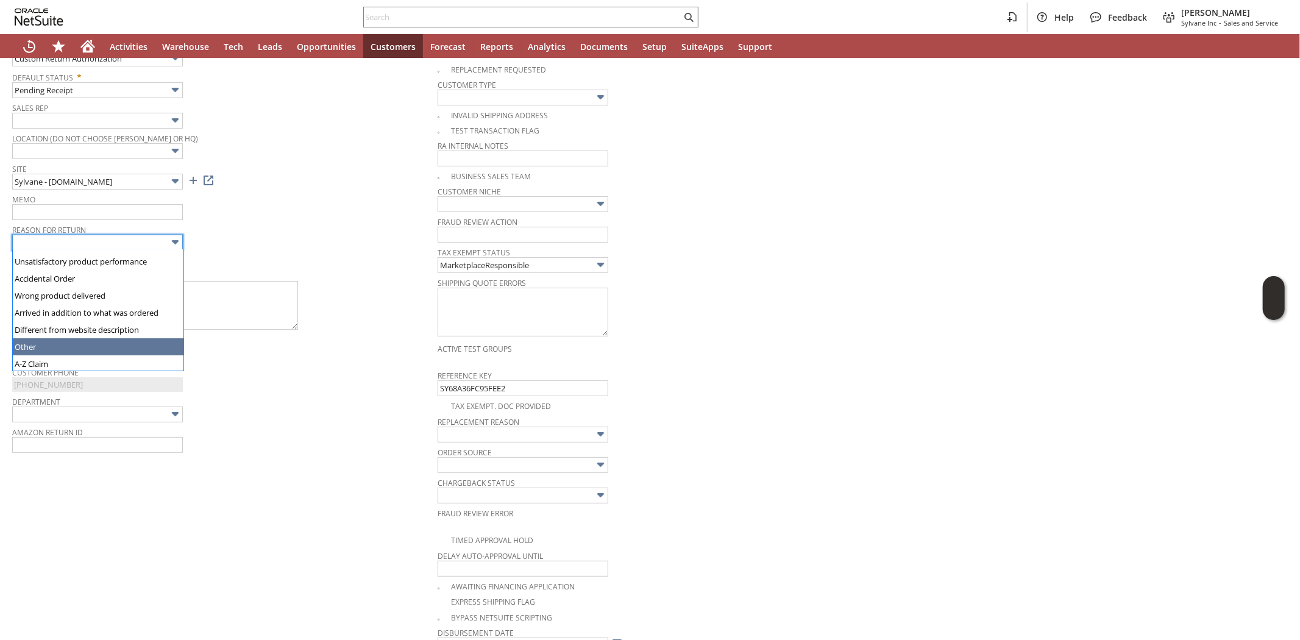
type input "Other"
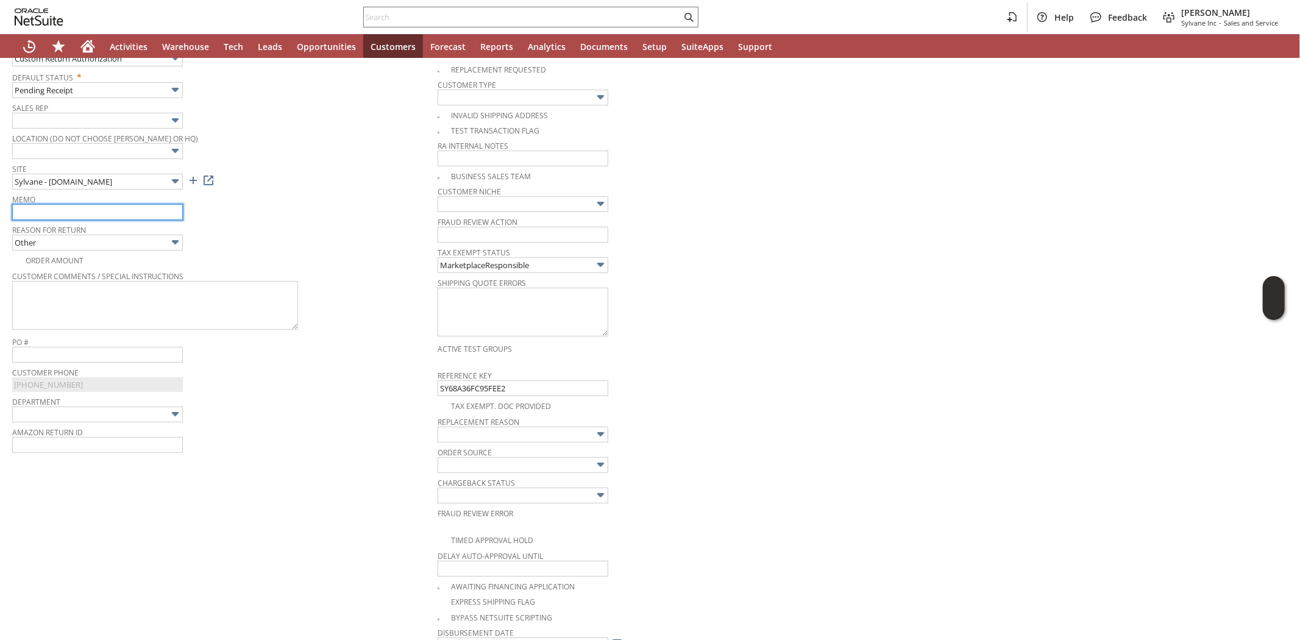
click at [92, 210] on input "text" at bounding box center [97, 212] width 171 height 16
type input "Fedex not able to contact customer with contact details provided."
click at [285, 219] on td "Memo Fedex not able to contact customer with contact details provided." at bounding box center [224, 206] width 425 height 30
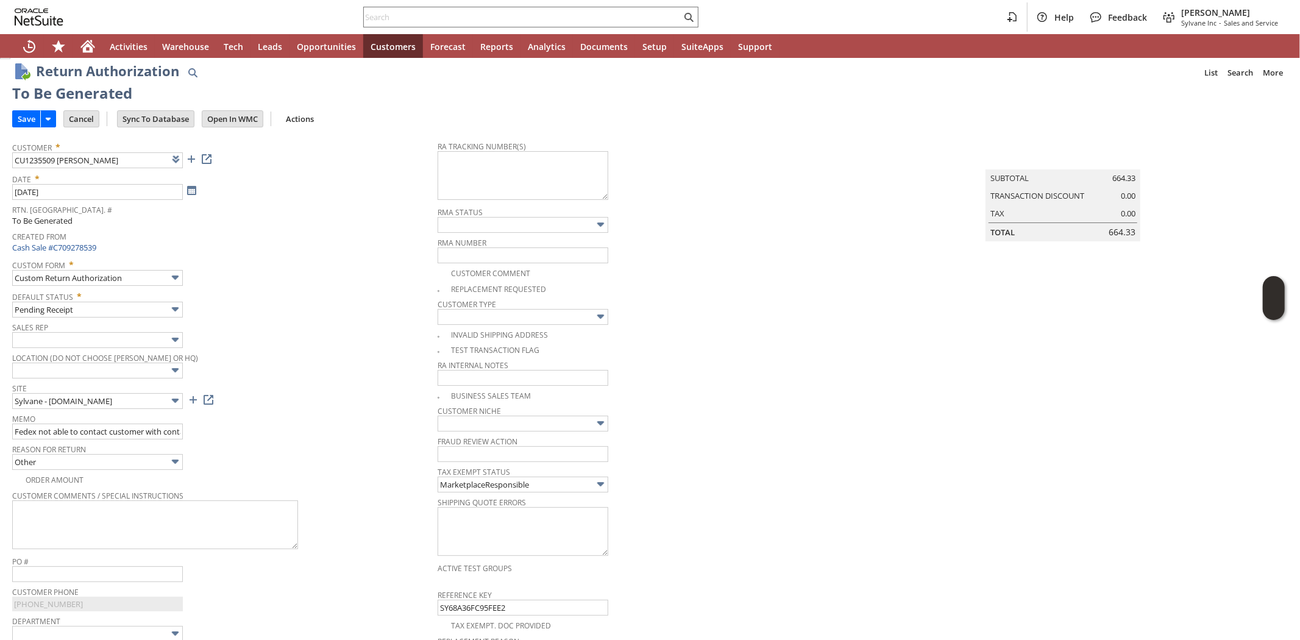
scroll to position [0, 0]
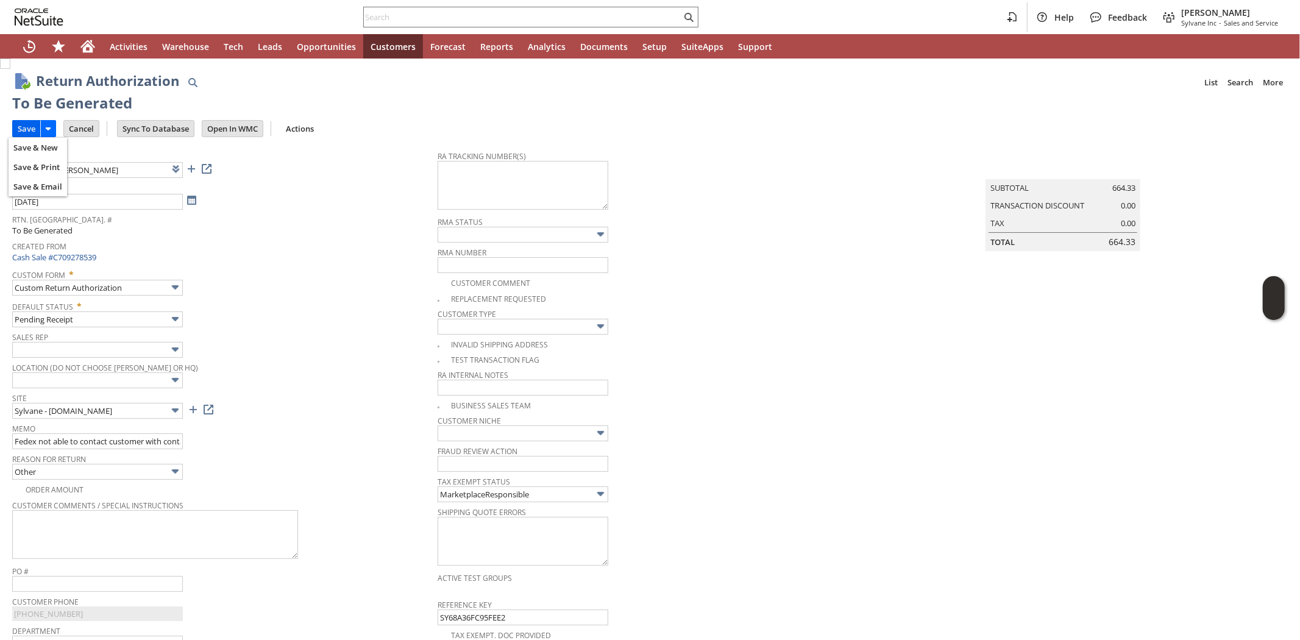
click at [16, 131] on input "Save" at bounding box center [26, 129] width 27 height 16
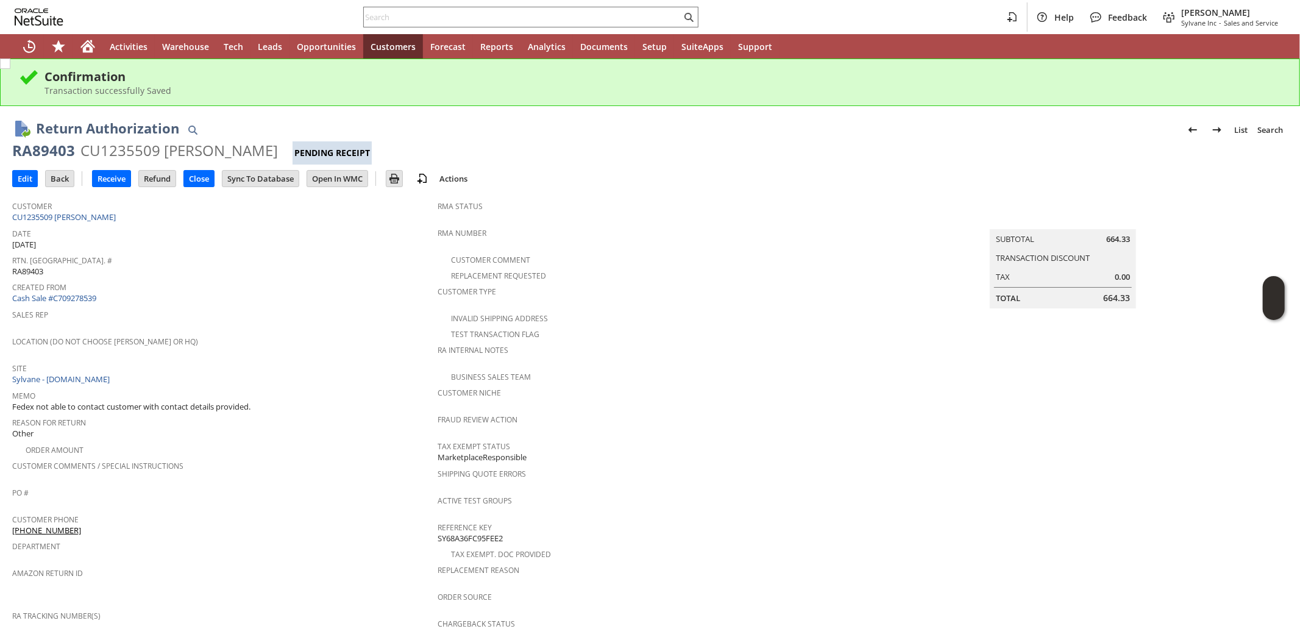
click at [52, 151] on div "RA89403" at bounding box center [43, 151] width 63 height 20
copy div "RA89403"
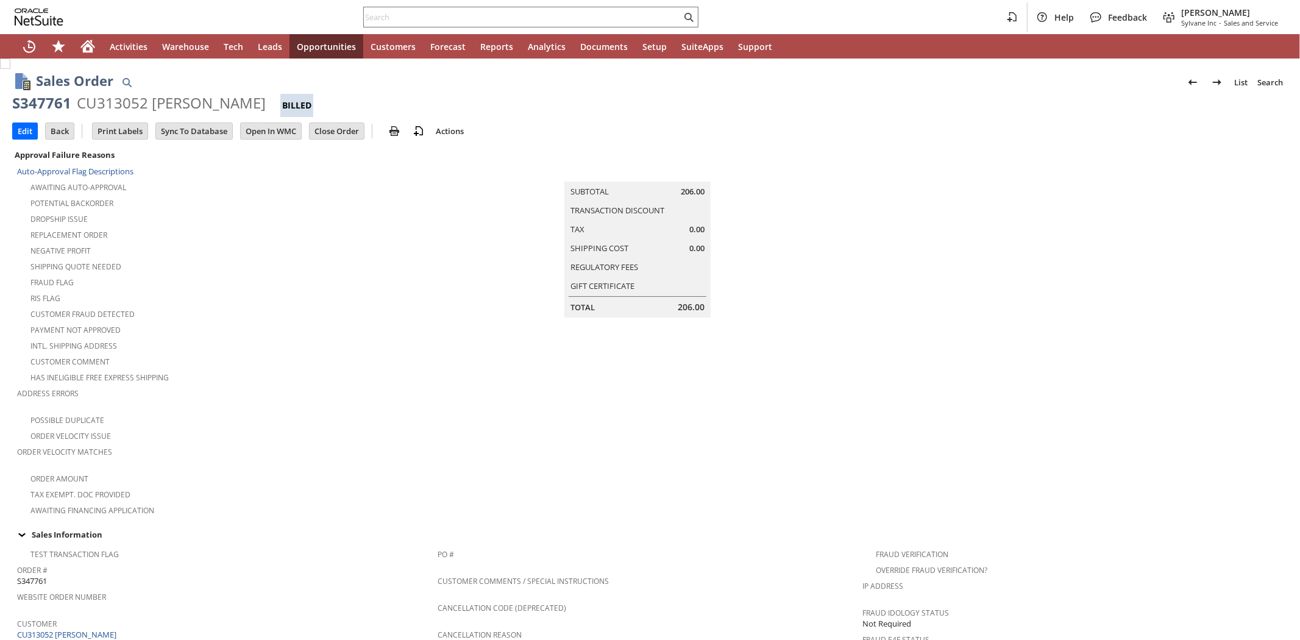
scroll to position [602, 0]
